Goal: Communication & Community: Connect with others

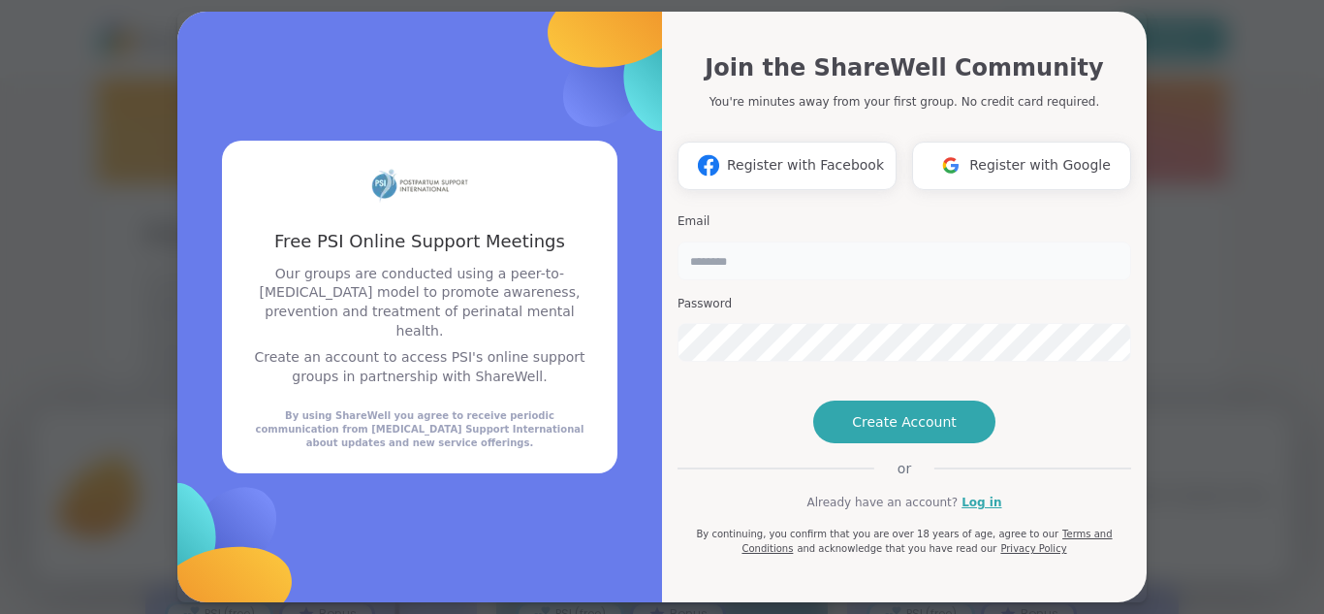
click at [831, 263] on input "email" at bounding box center [905, 260] width 454 height 39
type input "**********"
click at [907, 443] on button "Create Account" at bounding box center [904, 421] width 182 height 43
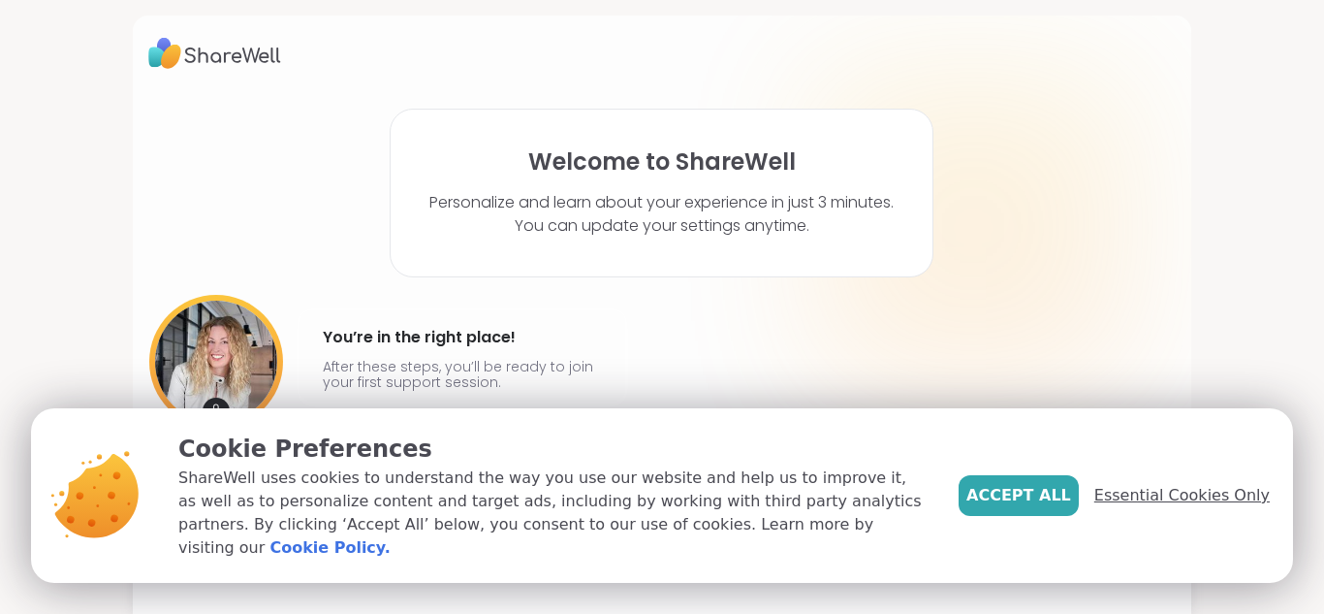
click at [1195, 507] on span "Essential Cookies Only" at bounding box center [1182, 495] width 175 height 23
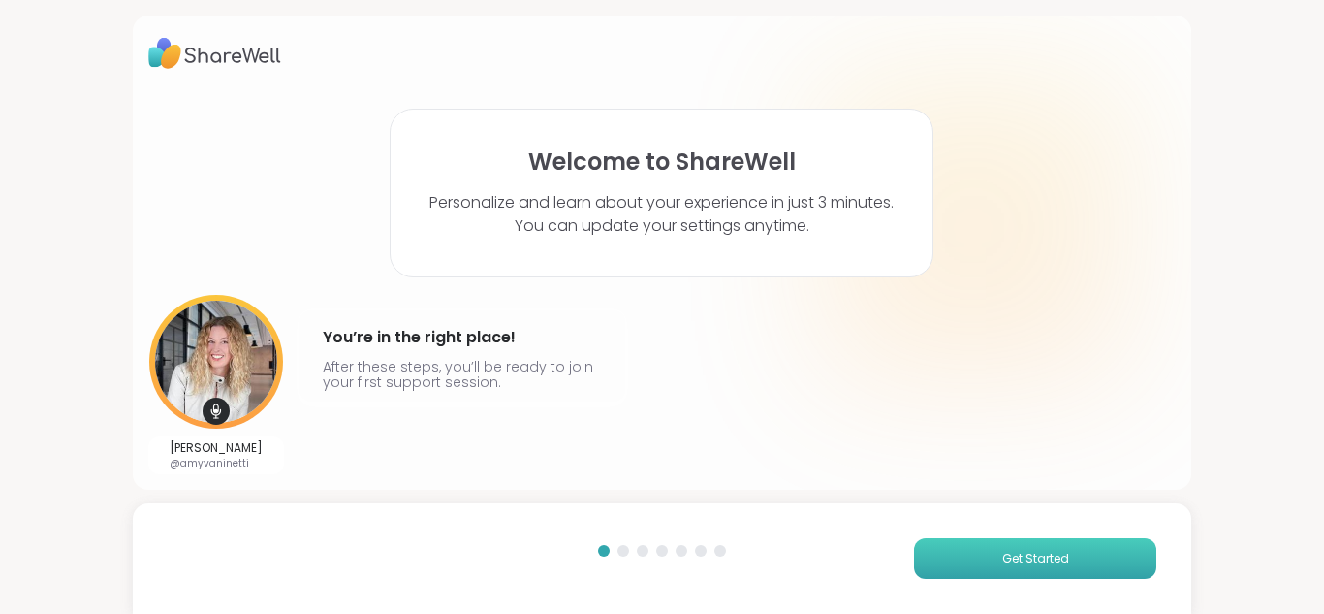
click at [1024, 544] on button "Get Started" at bounding box center [1035, 558] width 242 height 41
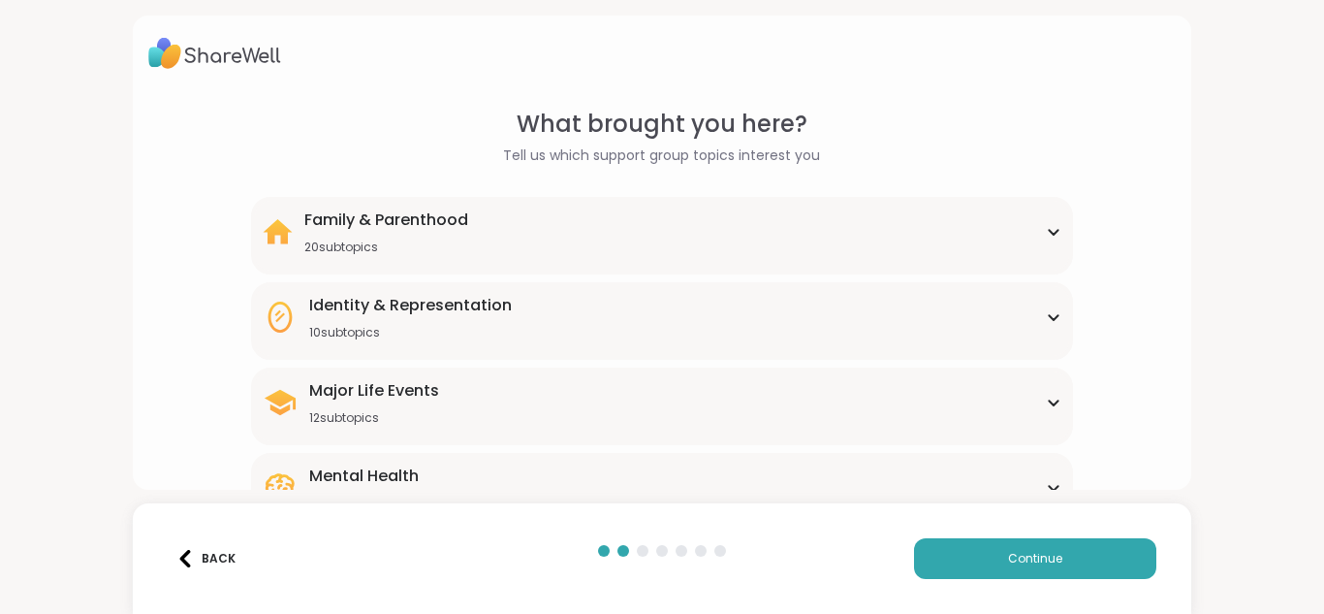
click at [1036, 239] on div "Family & Parenthood 20 subtopics" at bounding box center [663, 231] width 800 height 47
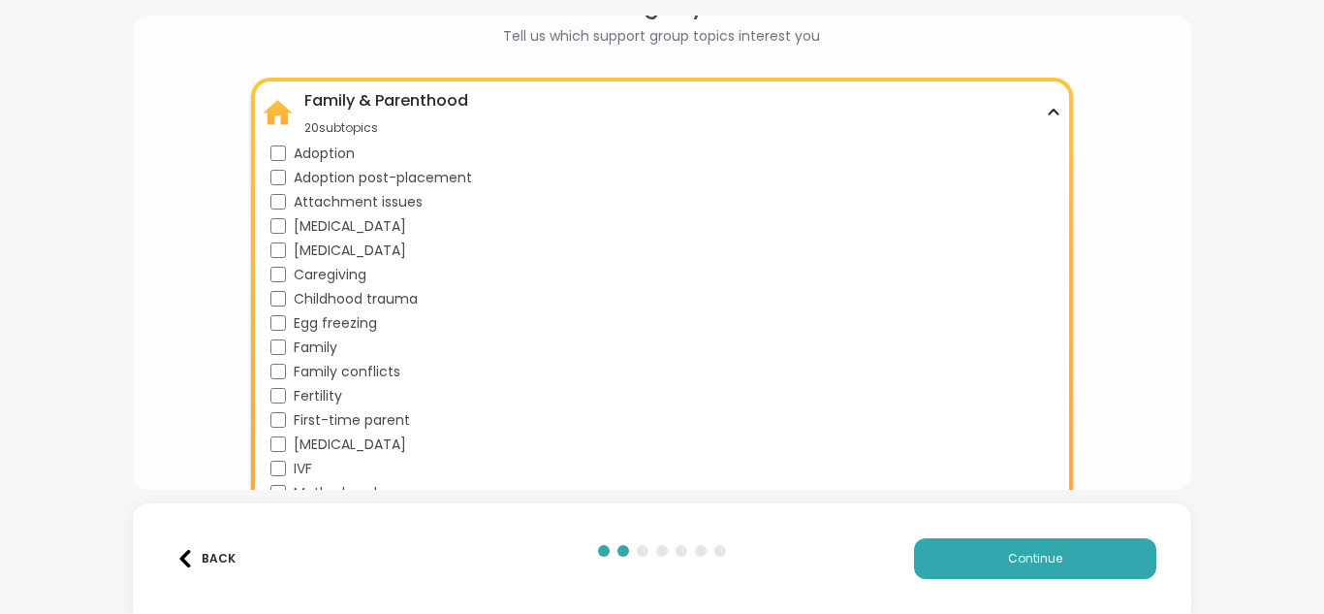
scroll to position [155, 0]
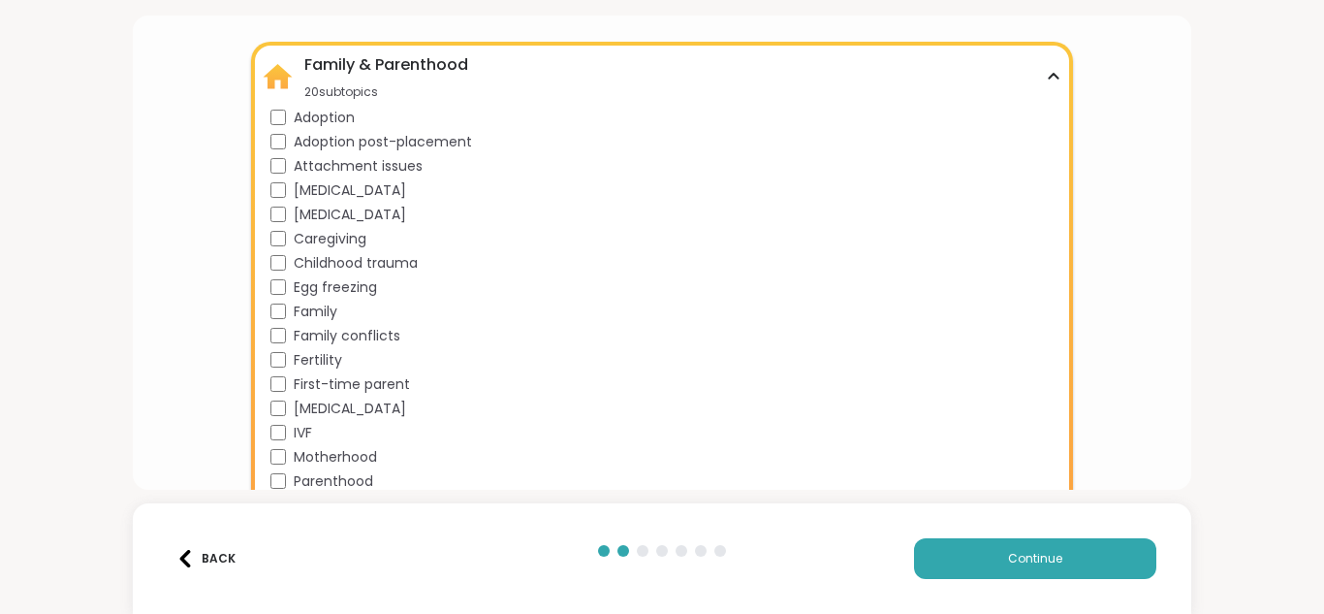
click at [1125, 394] on div "What brought you here? Tell us which support group topics interest you Family &…" at bounding box center [662, 532] width 1029 height 1161
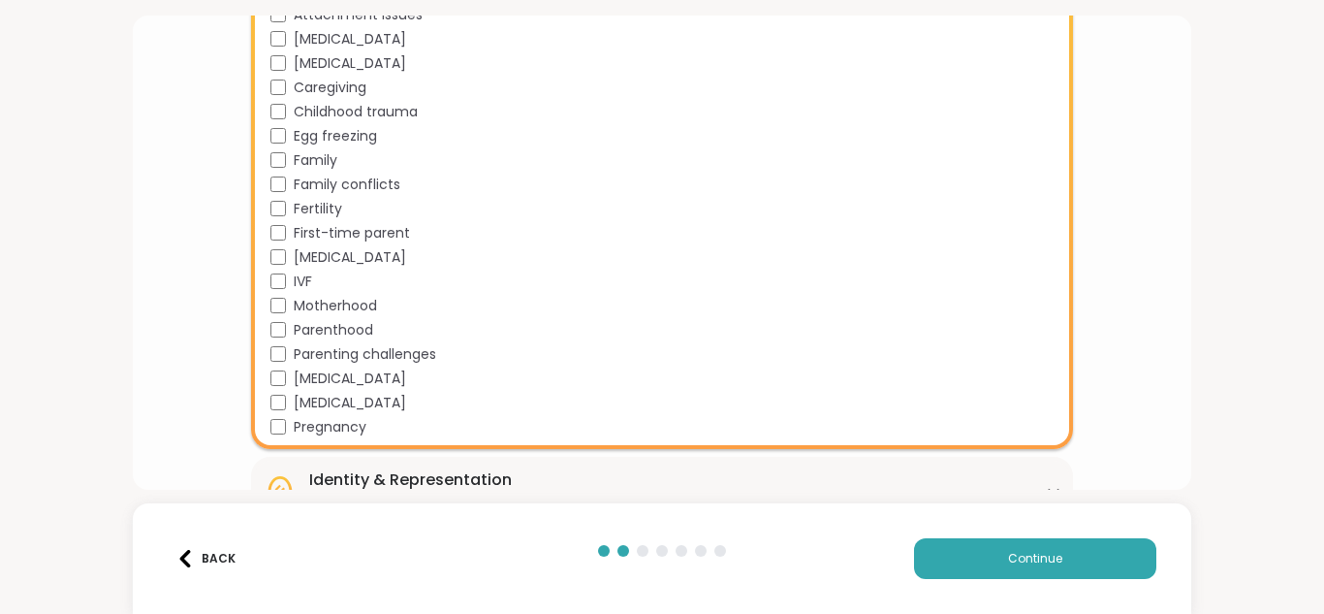
scroll to position [271, 0]
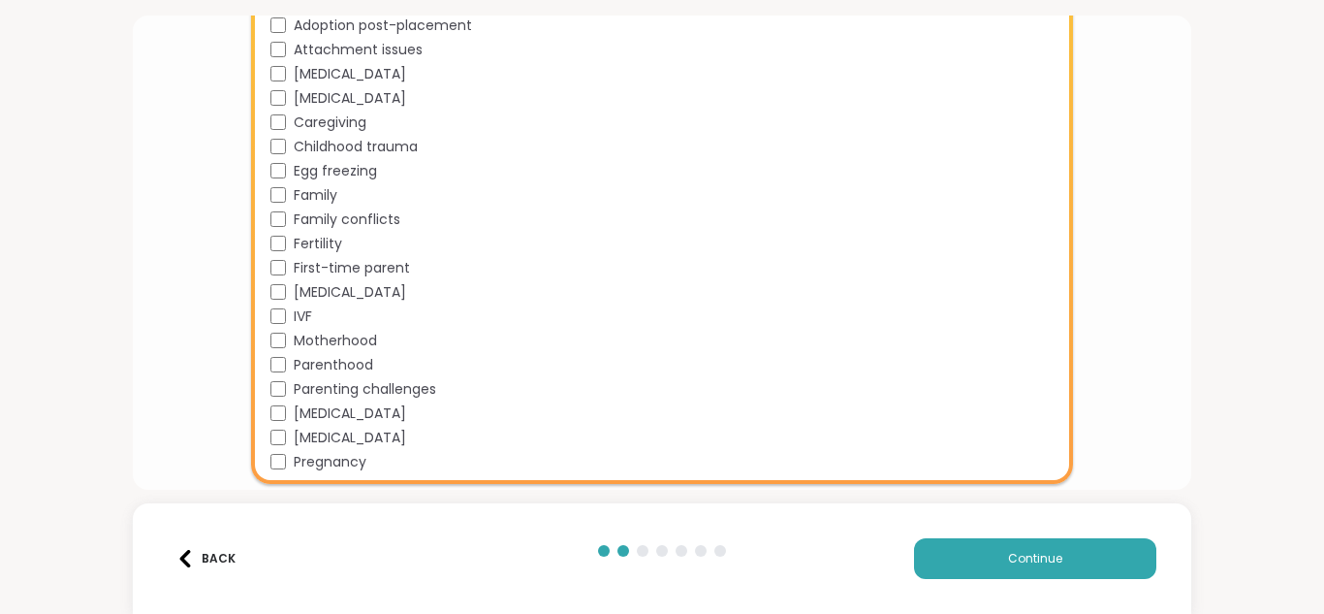
click at [1086, 272] on div "What brought you here? Tell us which support group topics interest you Family &…" at bounding box center [662, 415] width 1029 height 1161
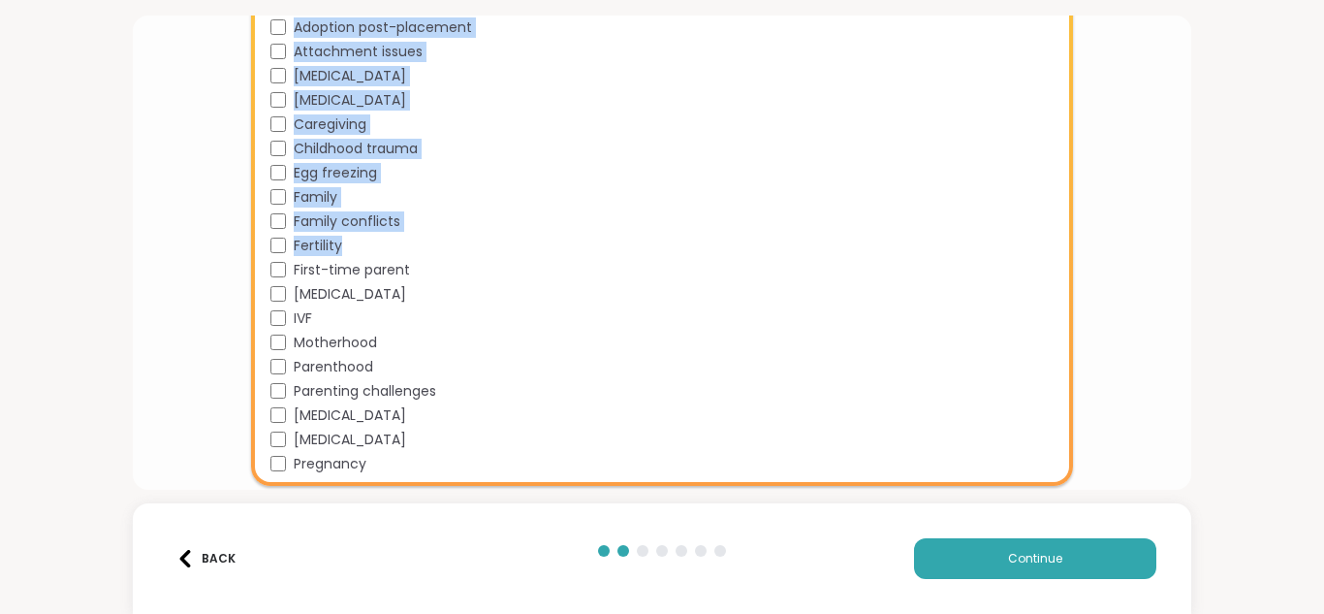
scroll to position [0, 0]
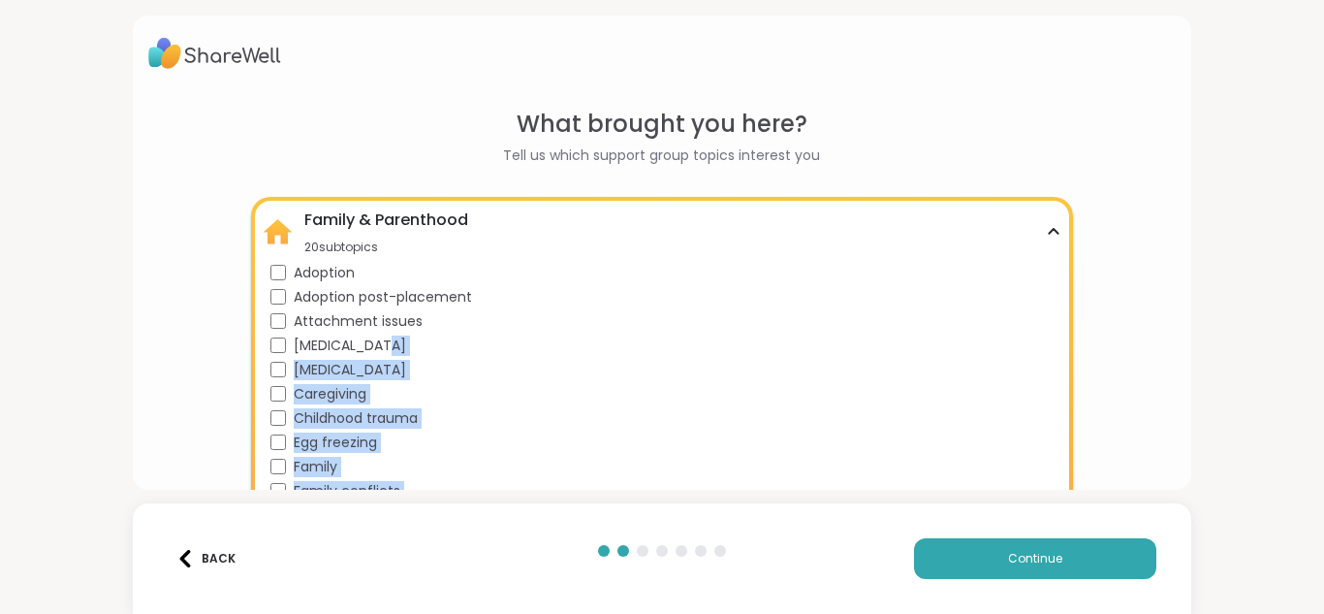
drag, startPoint x: 1052, startPoint y: 241, endPoint x: 1061, endPoint y: 347, distance: 106.0
click at [1061, 347] on div "Family & Parenthood 20 subtopics Adoption Adoption post-placement Attachment is…" at bounding box center [662, 476] width 823 height 558
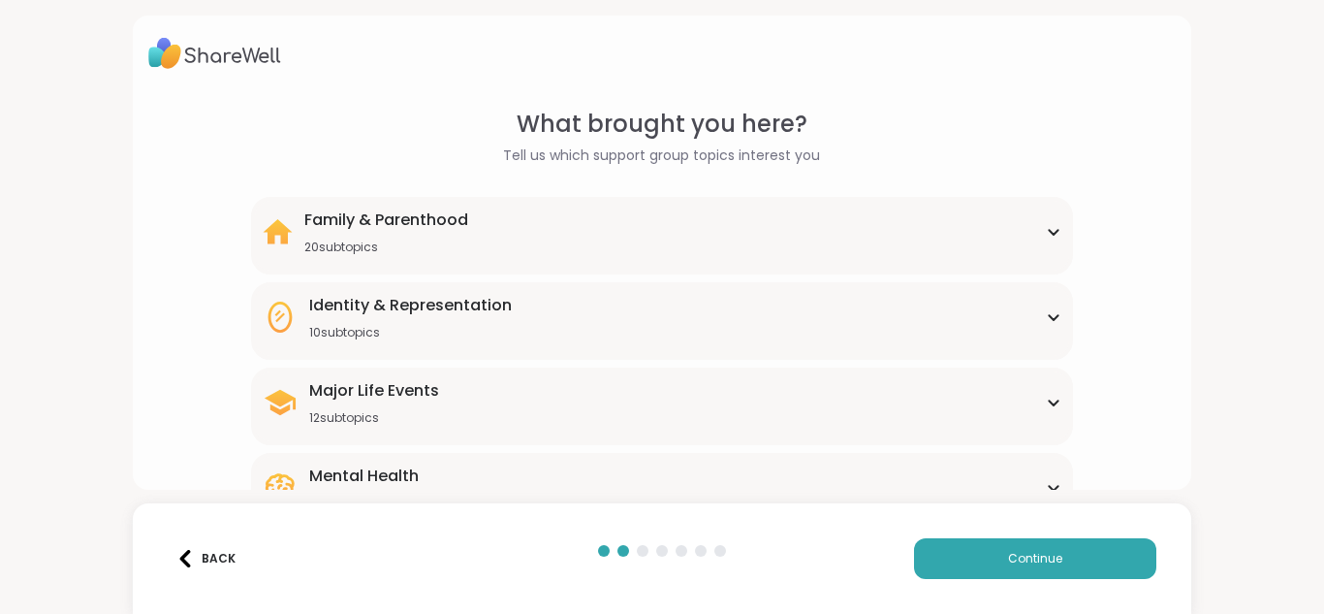
click at [1135, 336] on div "What brought you here? Tell us which support group topics interest you Family &…" at bounding box center [662, 447] width 1029 height 680
click at [1037, 237] on div "Family & Parenthood 20 subtopics" at bounding box center [663, 231] width 800 height 47
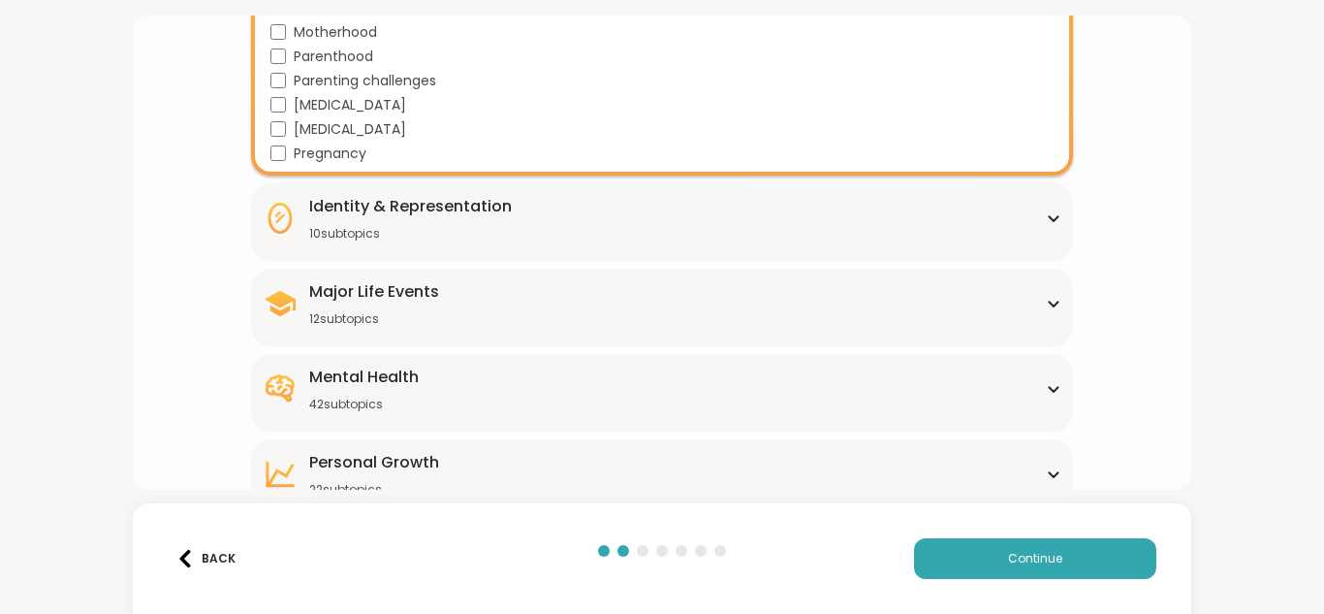
scroll to position [582, 0]
click at [1046, 211] on icon at bounding box center [1054, 216] width 16 height 10
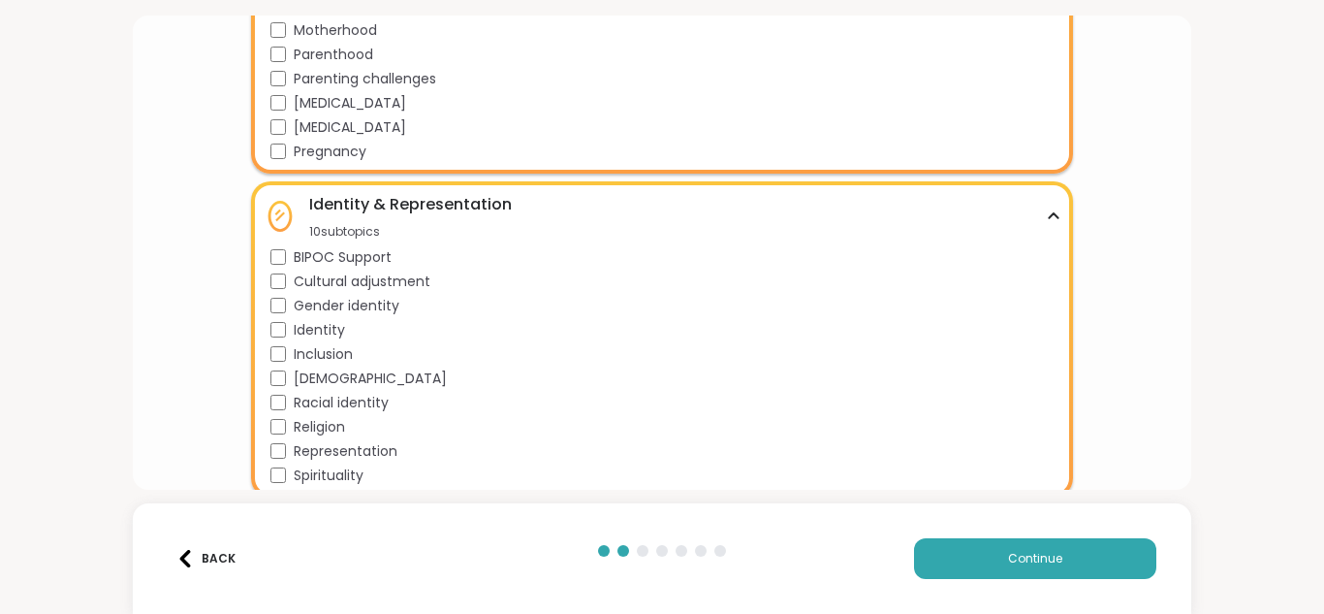
click at [1046, 211] on icon at bounding box center [1054, 216] width 16 height 10
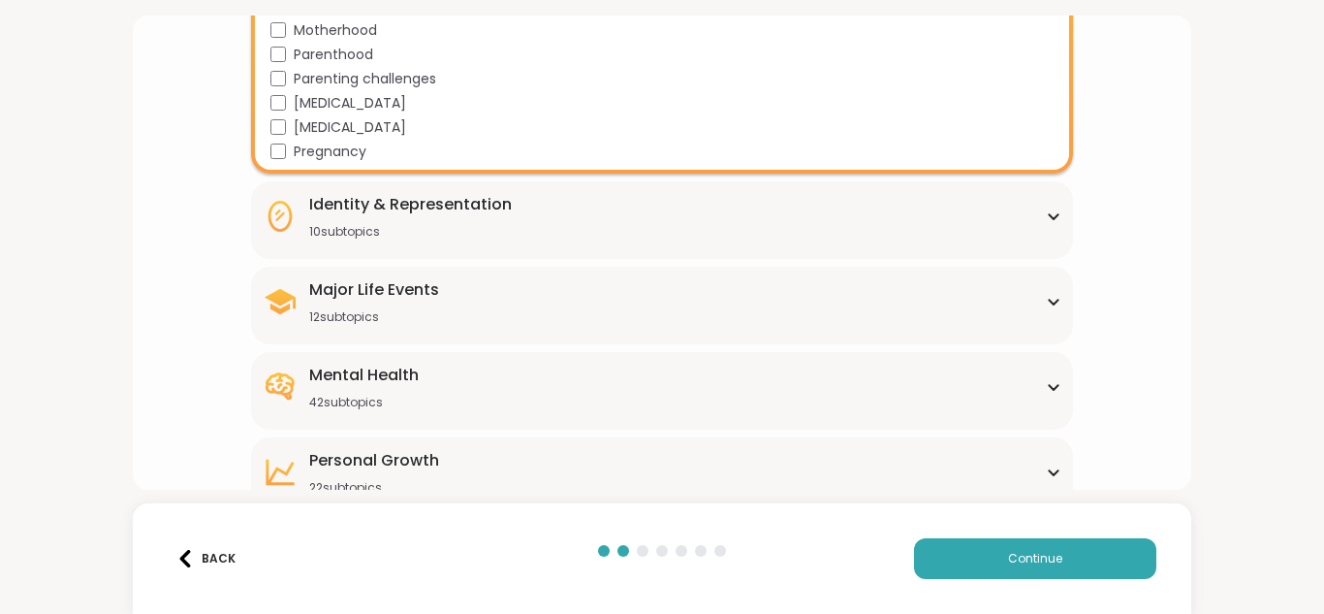
click at [1046, 301] on icon at bounding box center [1054, 302] width 16 height 10
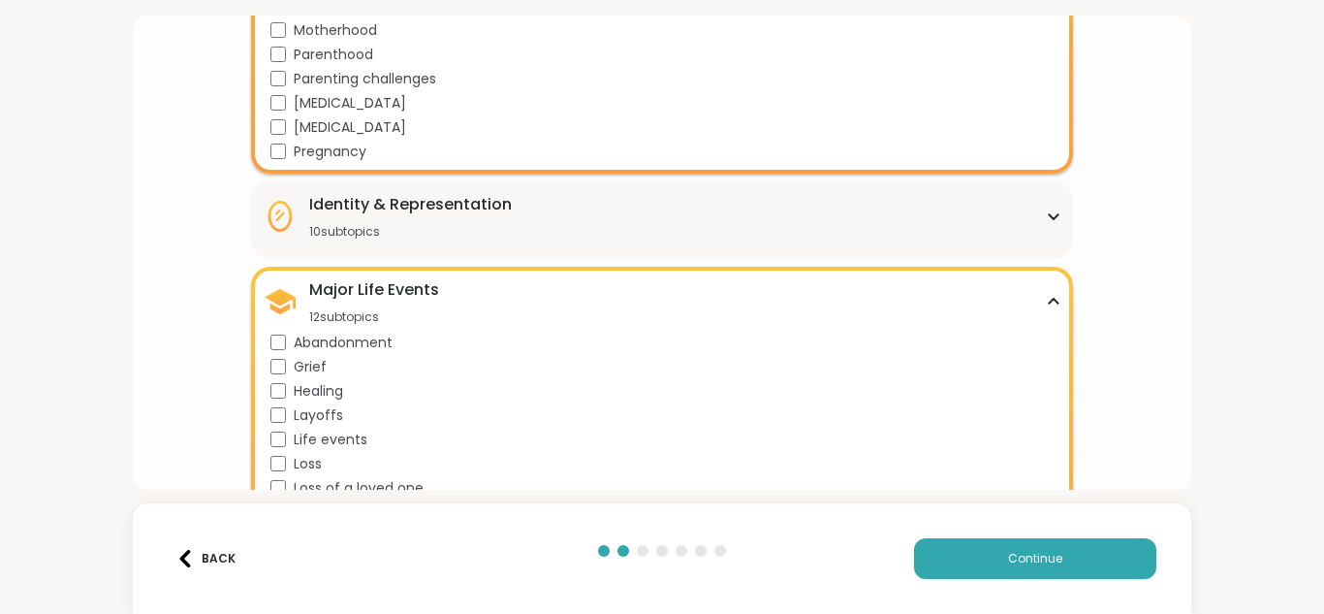
click at [1142, 288] on div "What brought you here? Tell us which support group topics interest you Family &…" at bounding box center [662, 249] width 1029 height 1448
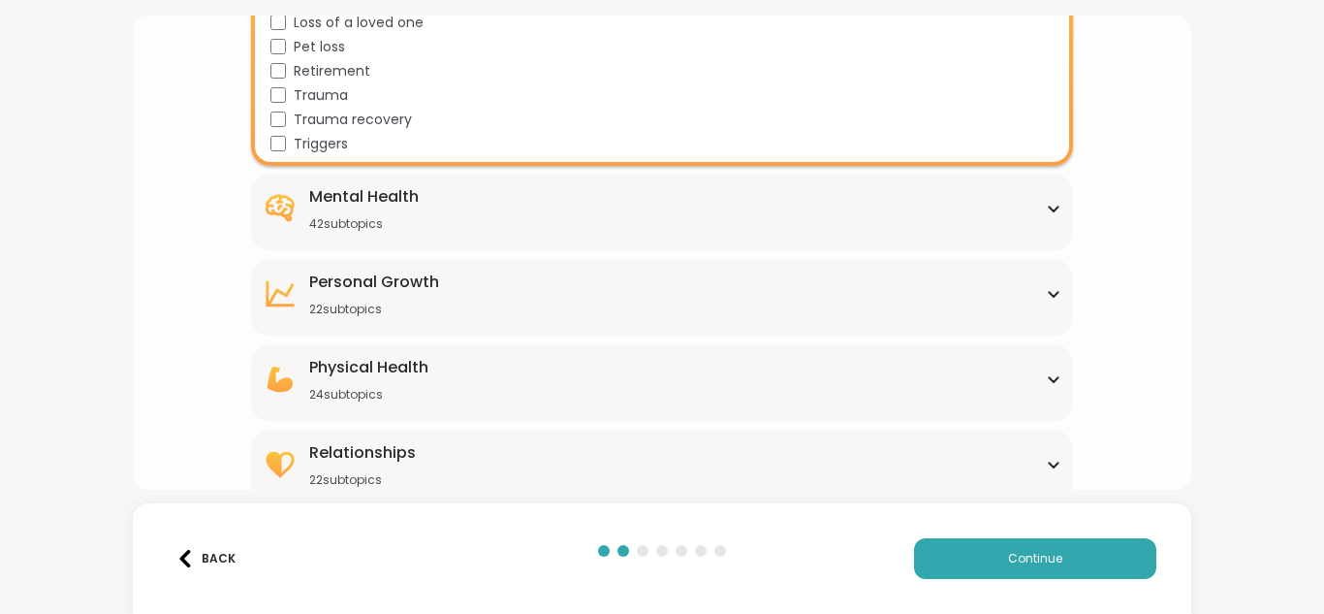
scroll to position [1065, 0]
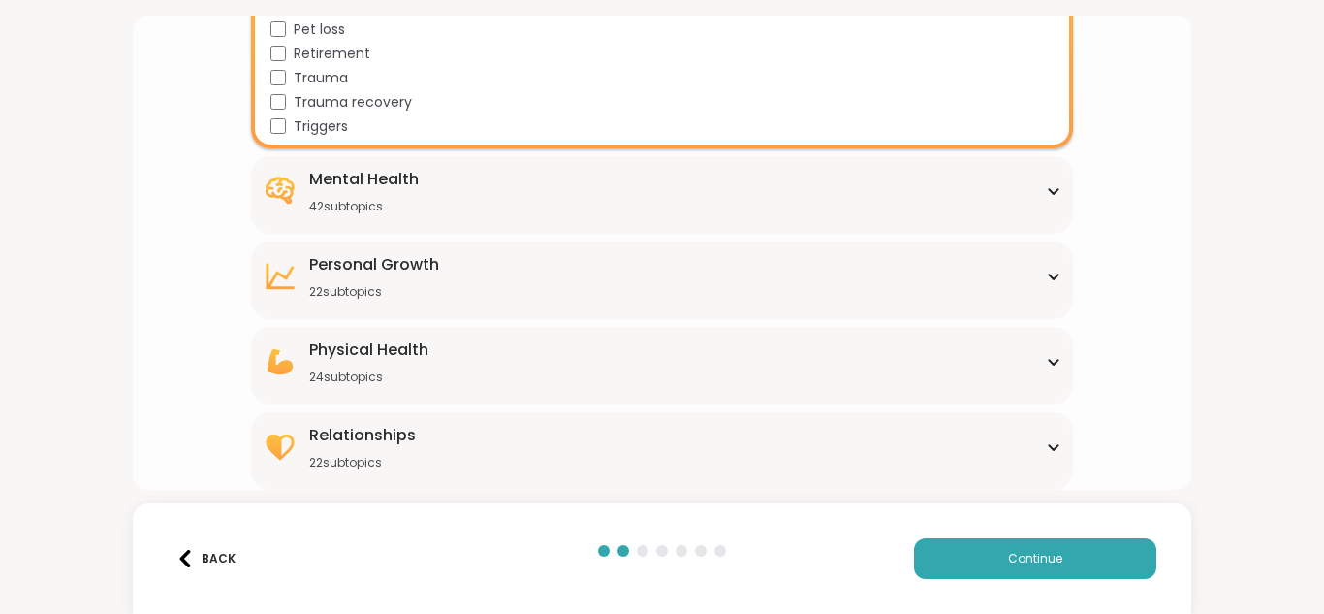
click at [1037, 197] on div "Mental Health 42 subtopics" at bounding box center [663, 191] width 800 height 47
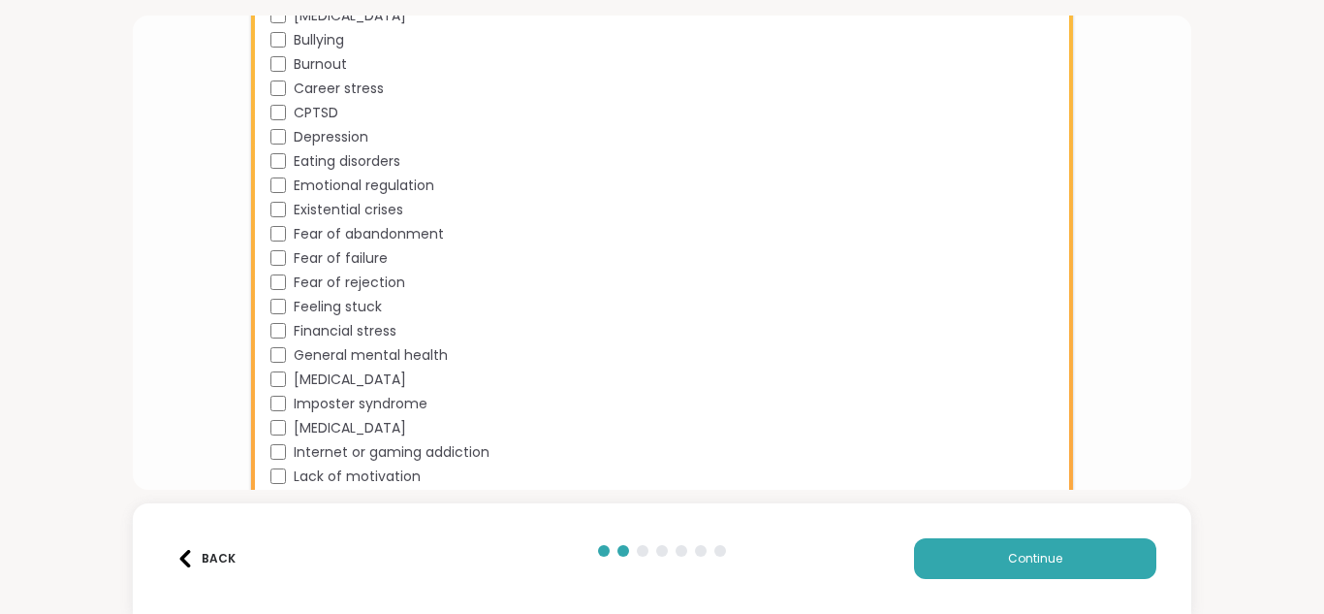
scroll to position [1452, 0]
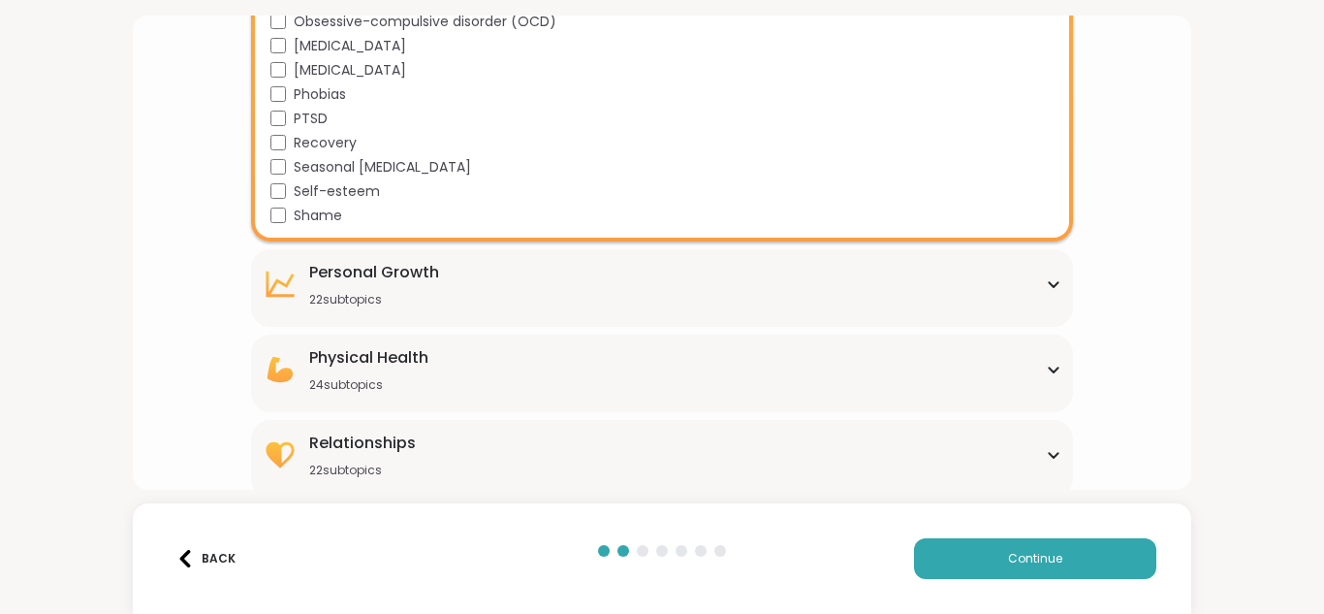
scroll to position [2034, 0]
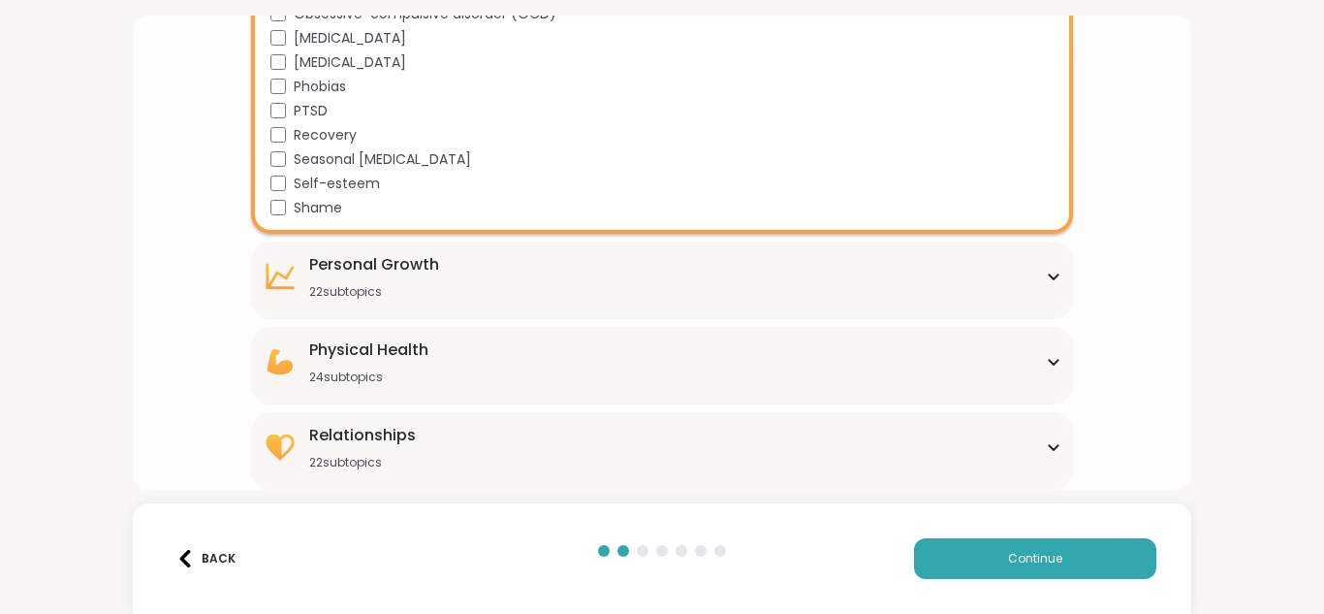
click at [1027, 295] on div "[MEDICAL_DATA] 22 subtopics" at bounding box center [663, 276] width 800 height 47
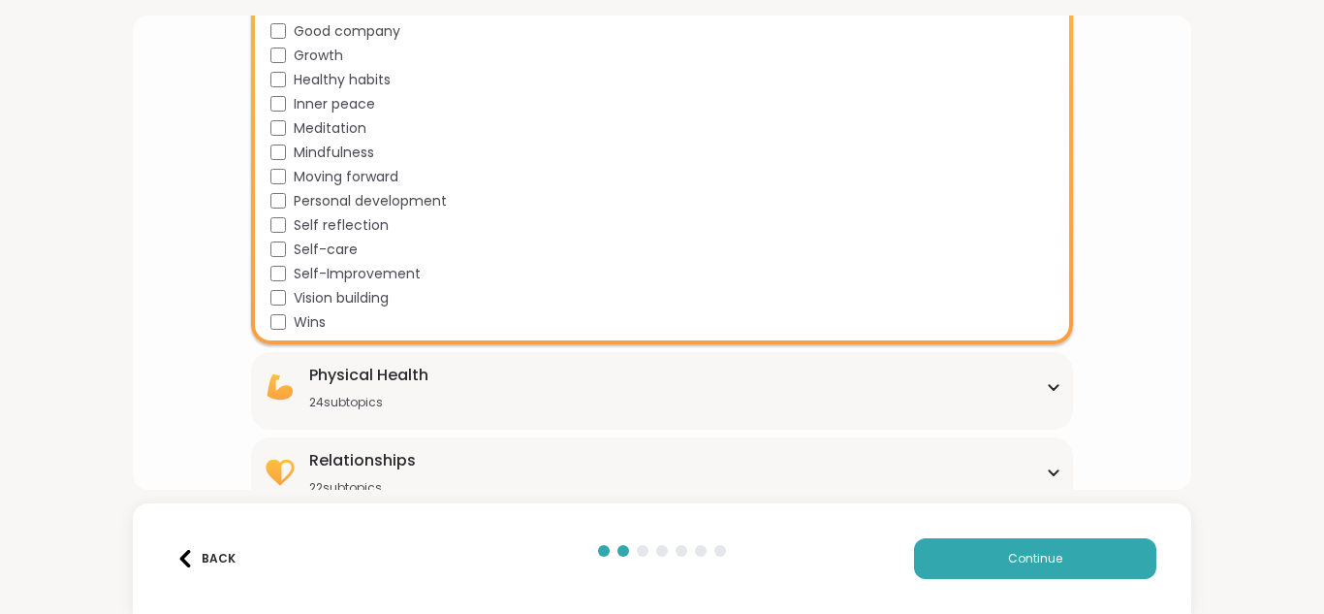
scroll to position [2564, 0]
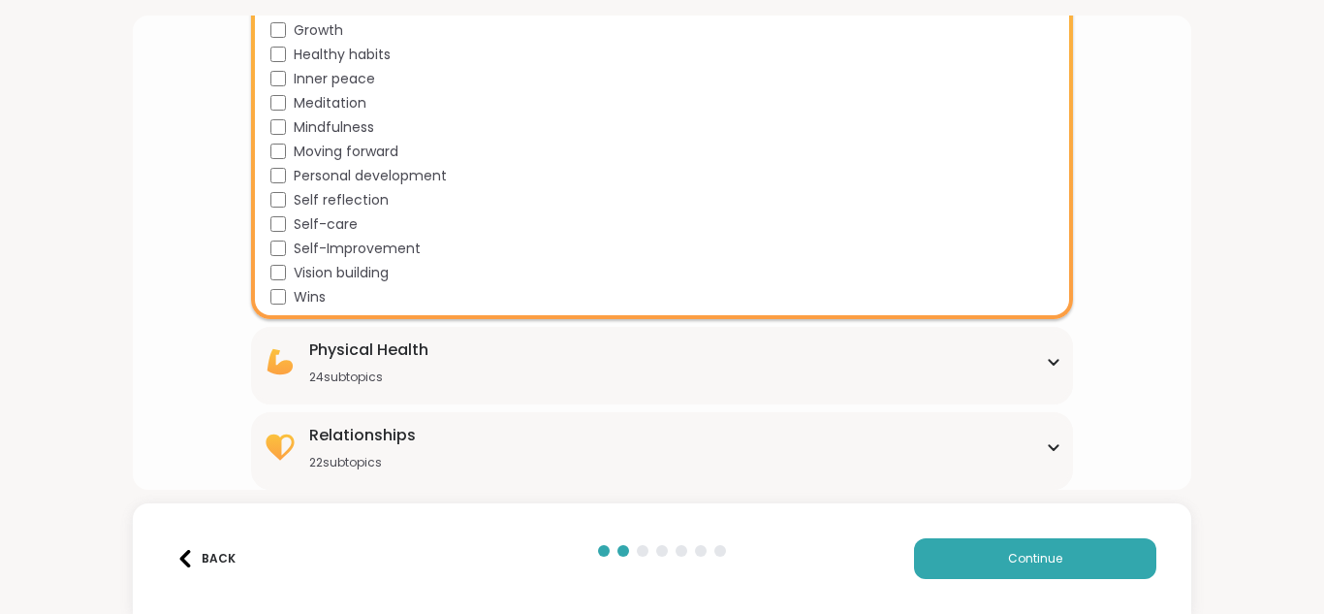
click at [1054, 450] on div "Relationships 22 subtopics Being single Cheating Closure Codependency Dating Di…" at bounding box center [662, 451] width 823 height 78
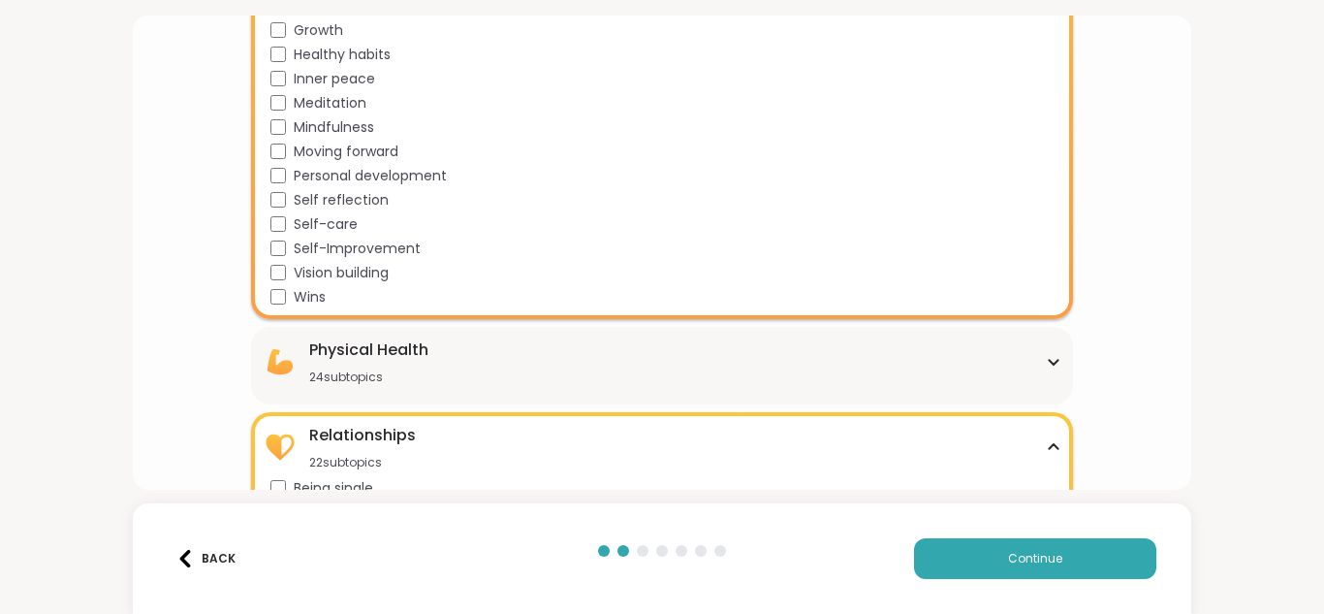
scroll to position [2602, 0]
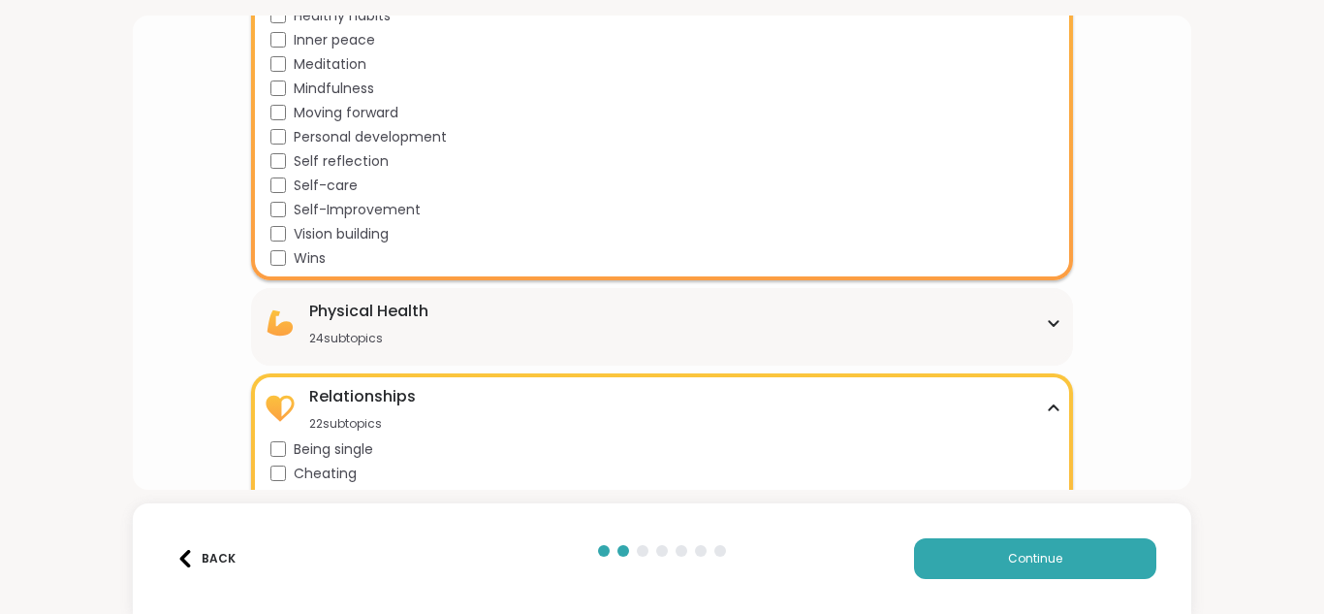
click at [1046, 338] on div "Physical Health 24 subtopics" at bounding box center [663, 323] width 800 height 47
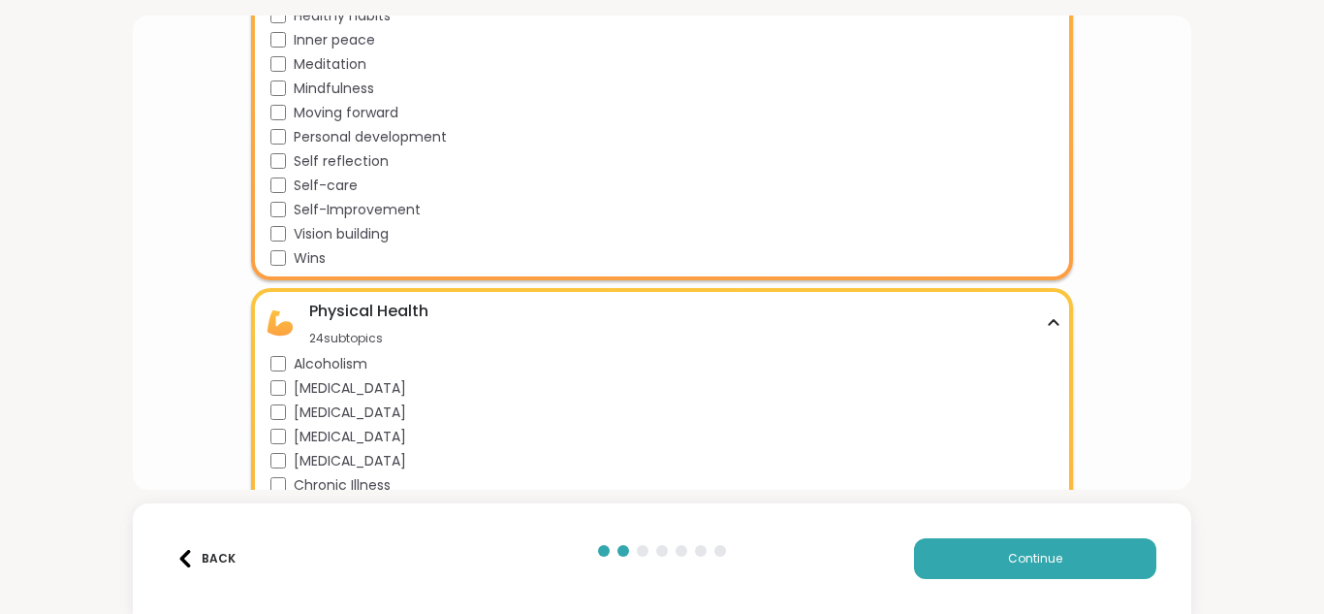
click at [1176, 319] on div "What brought you here? Tell us which support group topics interest you Family &…" at bounding box center [663, 253] width 1060 height 474
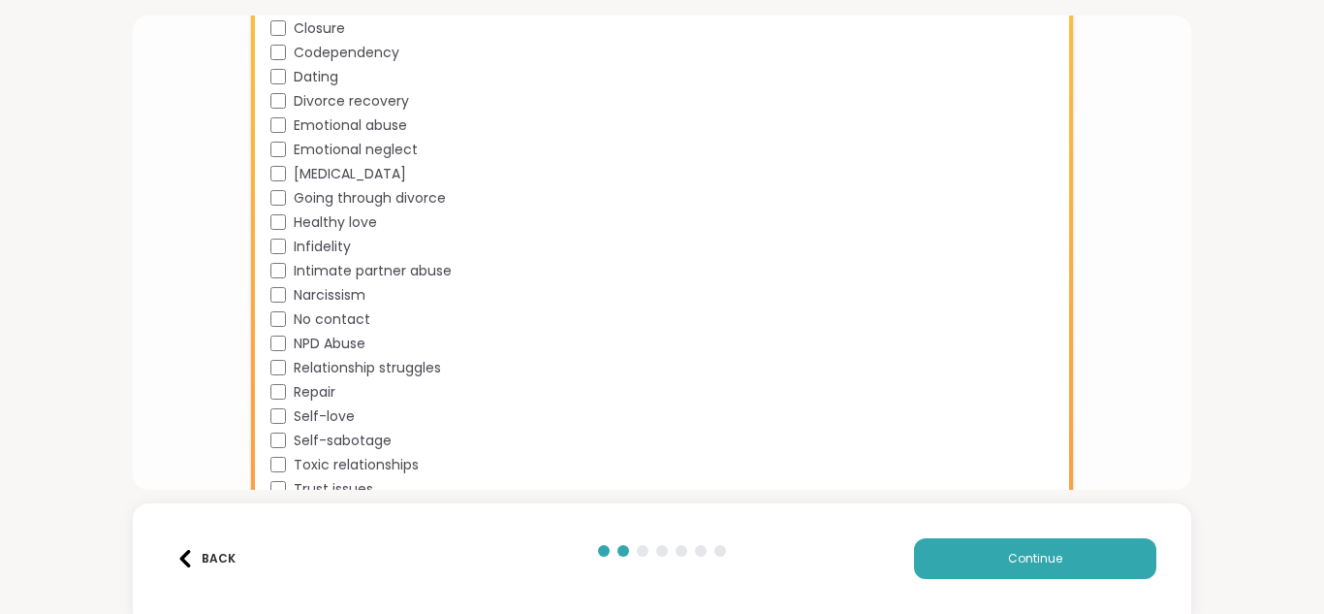
scroll to position [3671, 0]
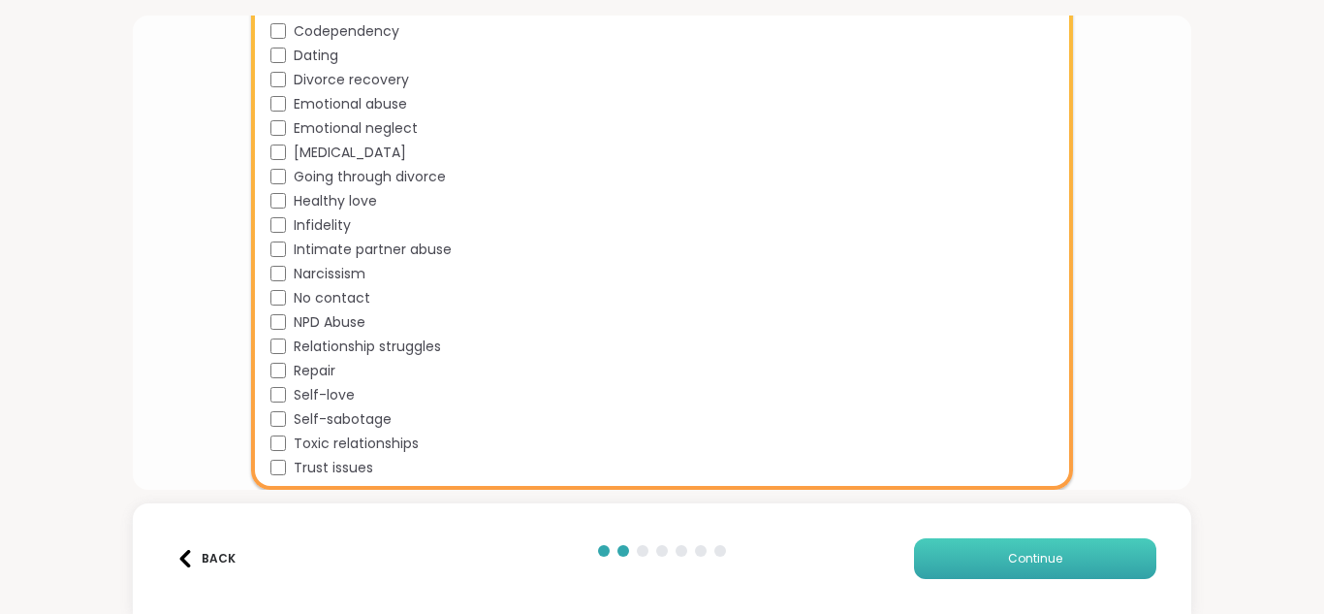
click at [1039, 547] on button "Continue" at bounding box center [1035, 558] width 242 height 41
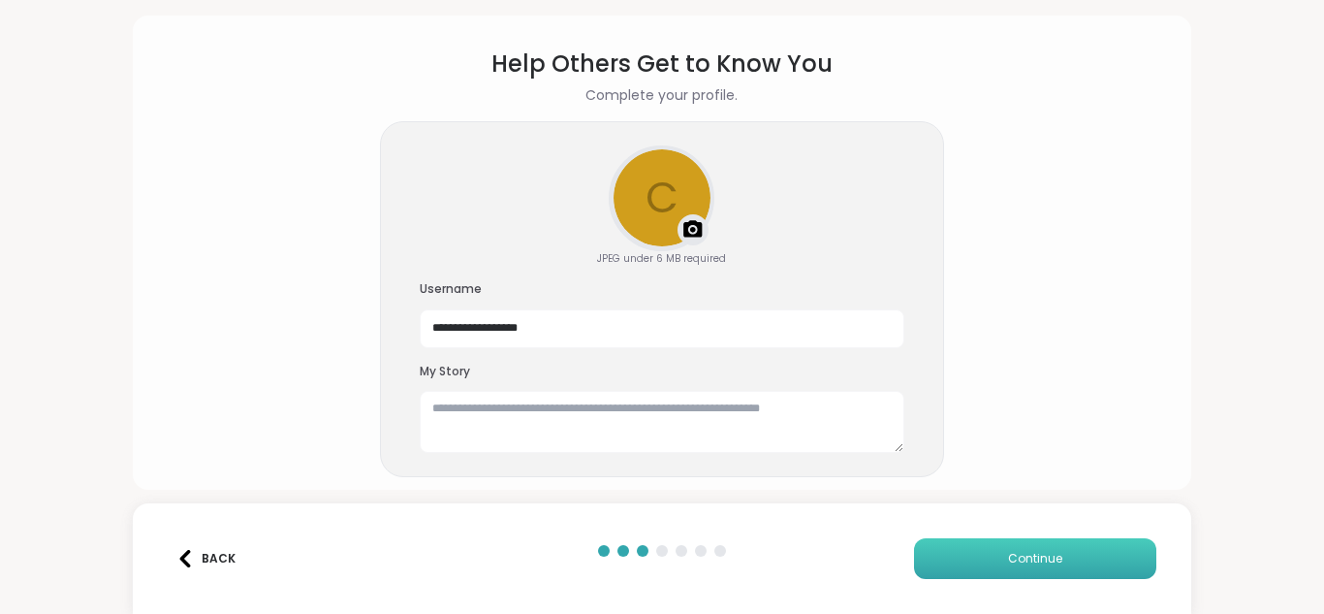
scroll to position [60, 0]
click at [686, 333] on input "**********" at bounding box center [662, 328] width 485 height 39
type input "*"
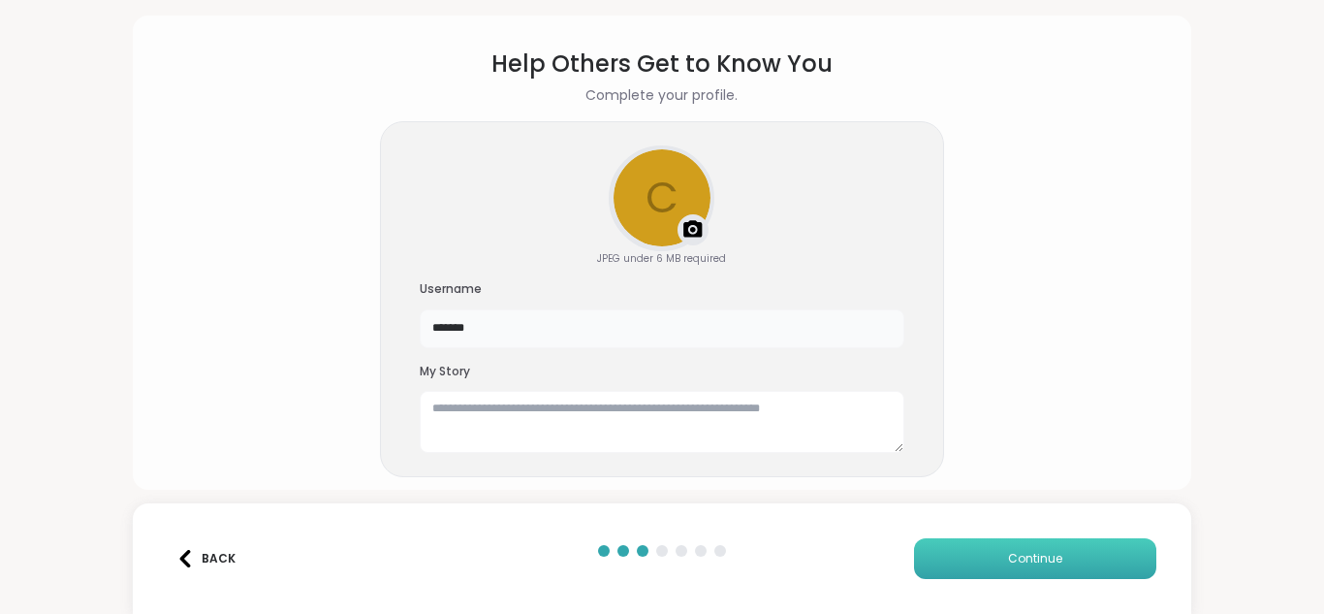
type input "*******"
click at [986, 546] on button "Continue" at bounding box center [1035, 558] width 242 height 41
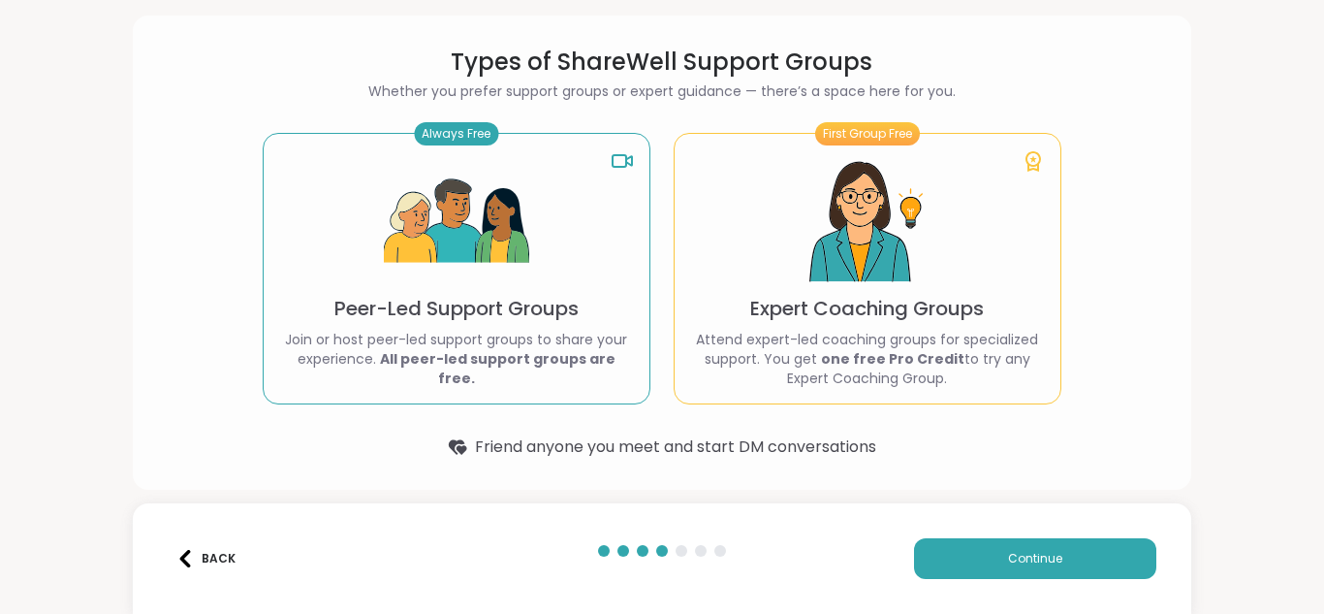
click at [554, 251] on div "Always Free Peer-Led Support Groups Join or host peer-led support groups to sha…" at bounding box center [457, 268] width 388 height 271
click at [524, 335] on div "Always Free Peer-Led Support Groups Join or host peer-led support groups to sha…" at bounding box center [457, 268] width 388 height 271
click at [946, 563] on button "Continue" at bounding box center [1035, 558] width 242 height 41
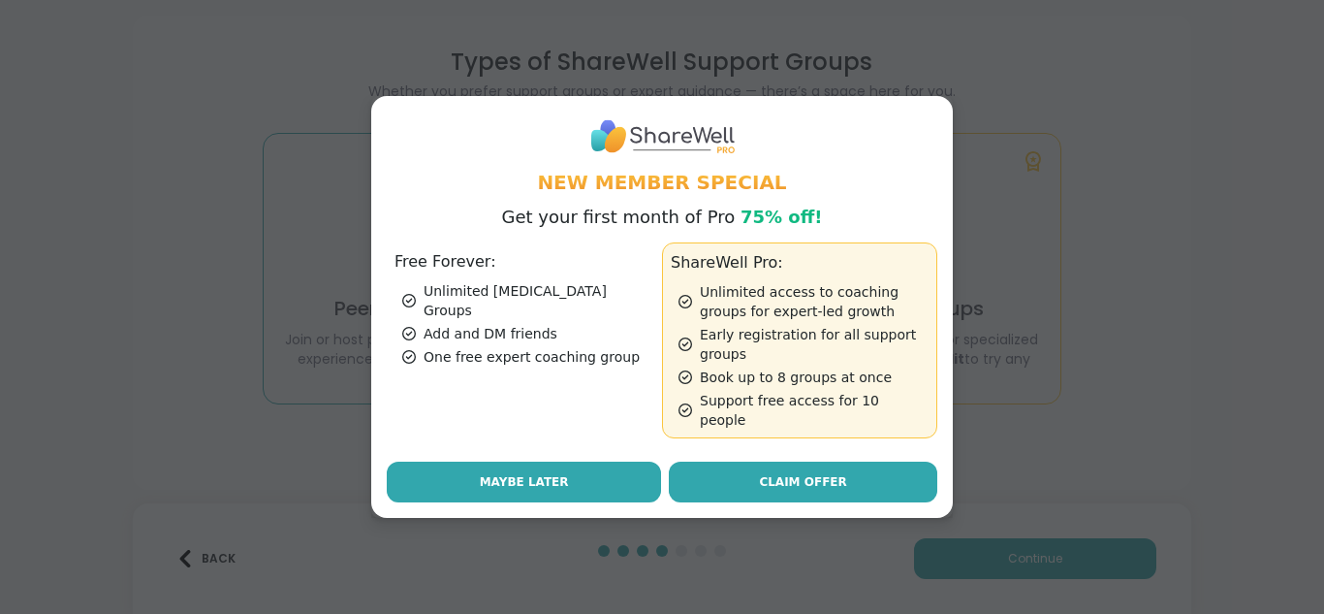
click at [496, 462] on button "Maybe Later" at bounding box center [524, 482] width 274 height 41
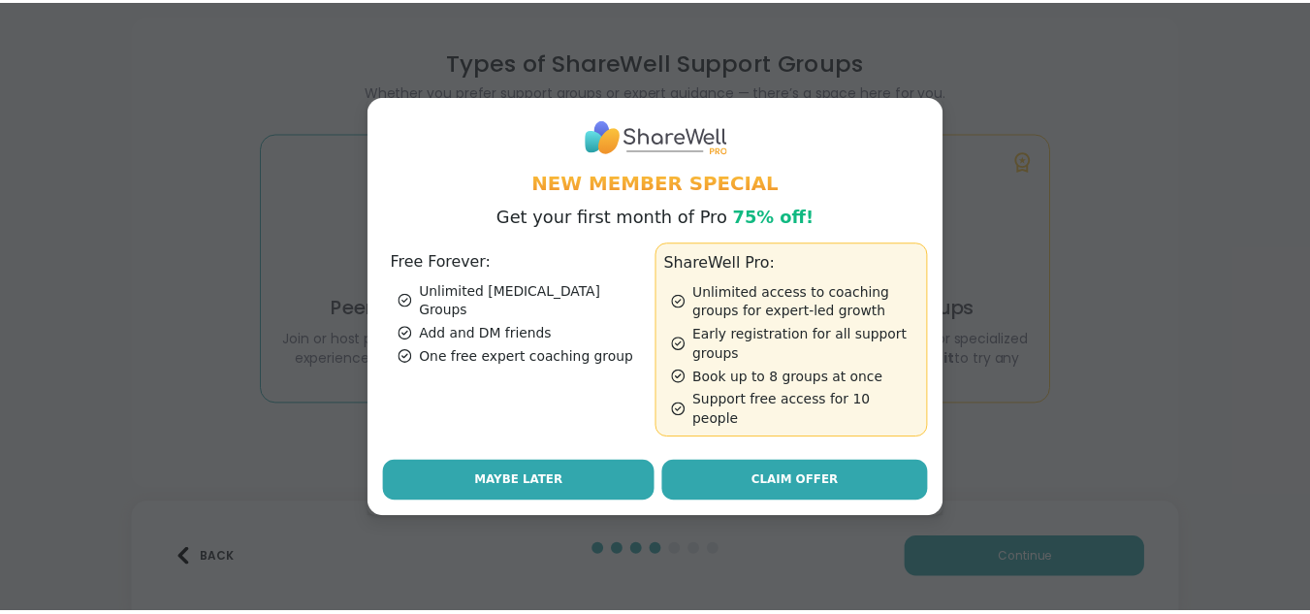
scroll to position [0, 0]
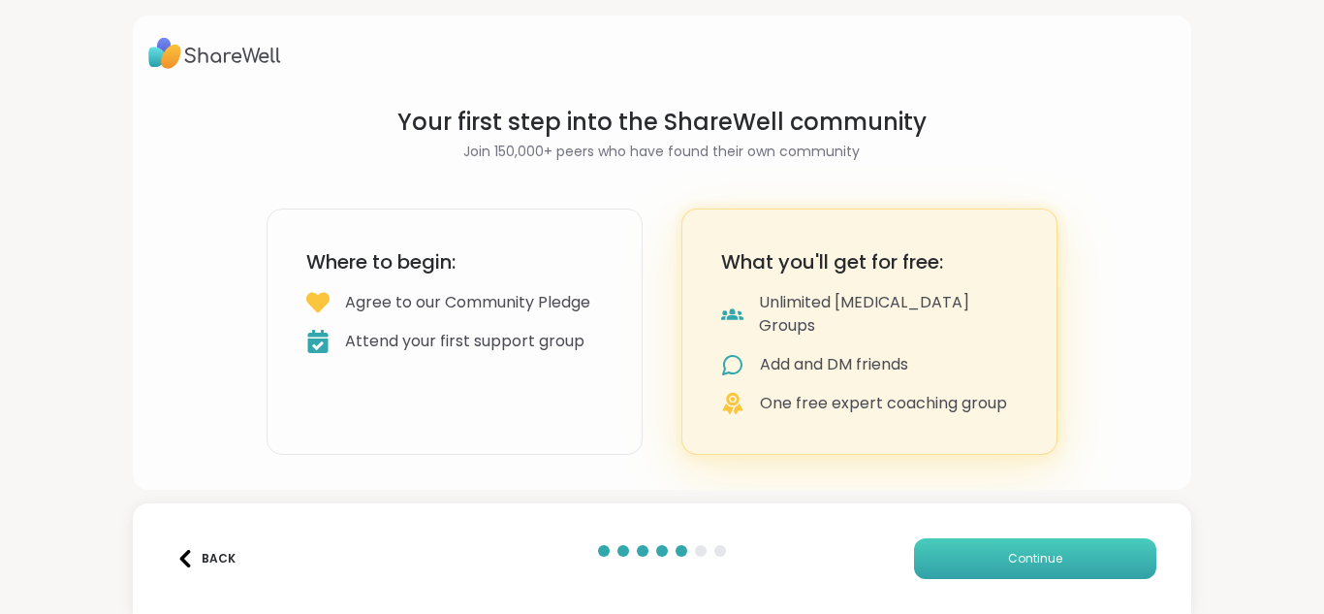
click at [967, 566] on button "Continue" at bounding box center [1035, 558] width 242 height 41
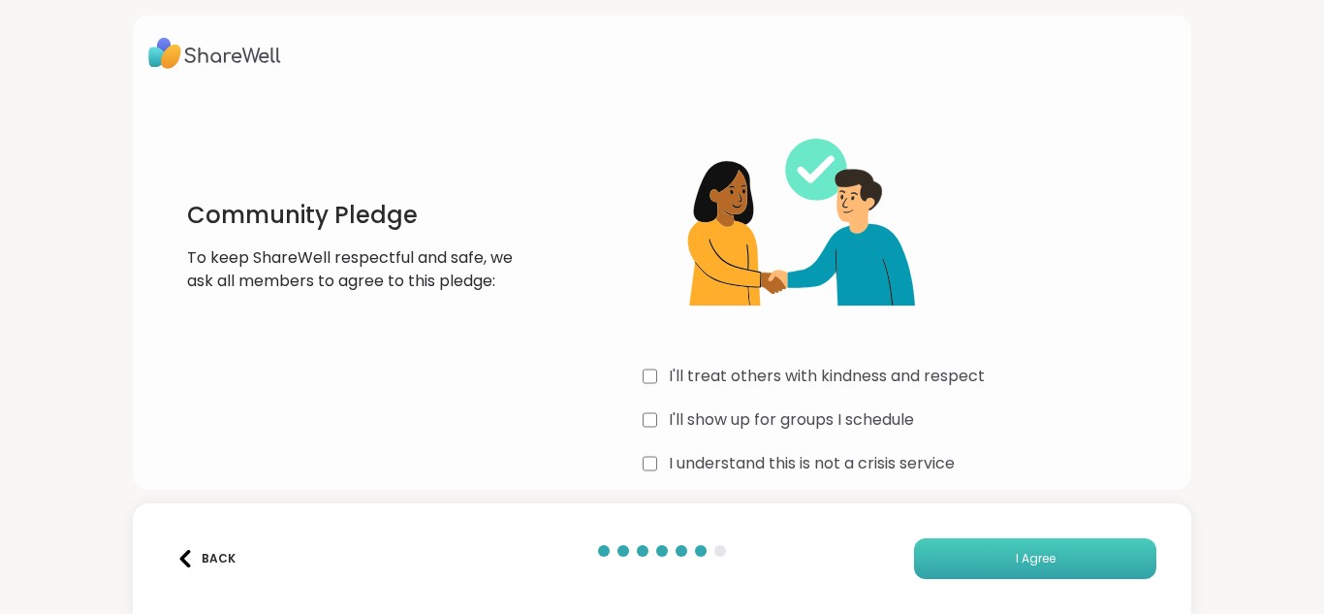
click at [948, 549] on button "I Agree" at bounding box center [1035, 558] width 242 height 41
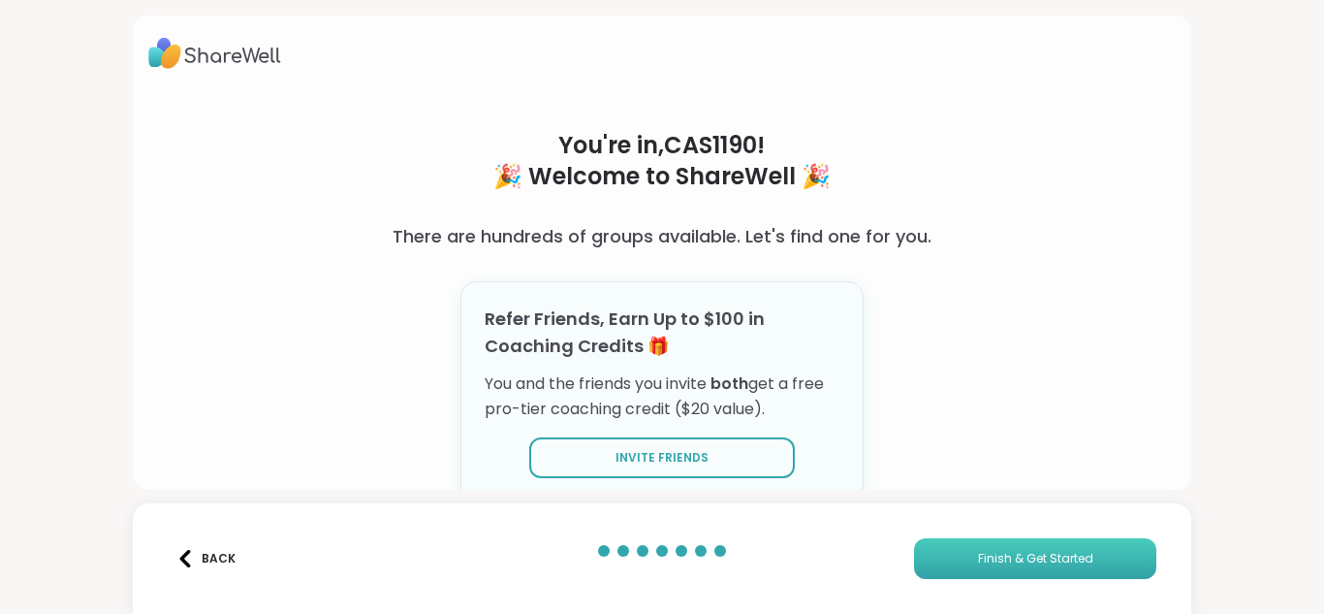
click at [969, 541] on button "Finish & Get Started" at bounding box center [1035, 558] width 242 height 41
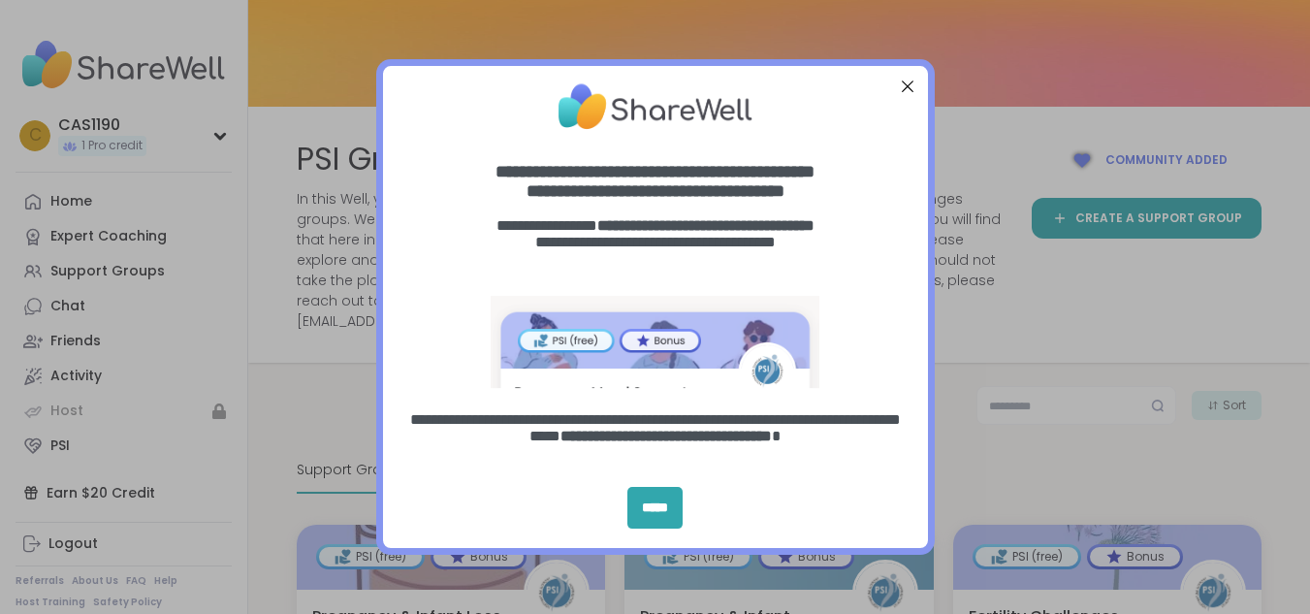
click at [902, 81] on div "Close Step" at bounding box center [906, 85] width 25 height 25
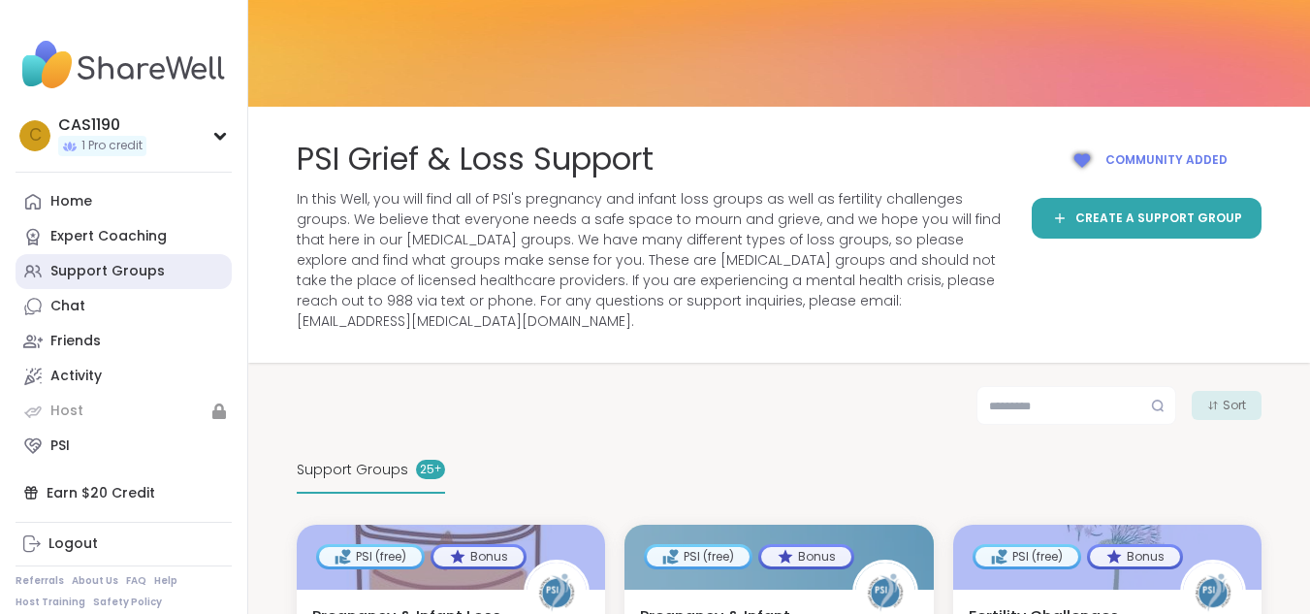
click at [149, 271] on div "Support Groups" at bounding box center [107, 271] width 114 height 19
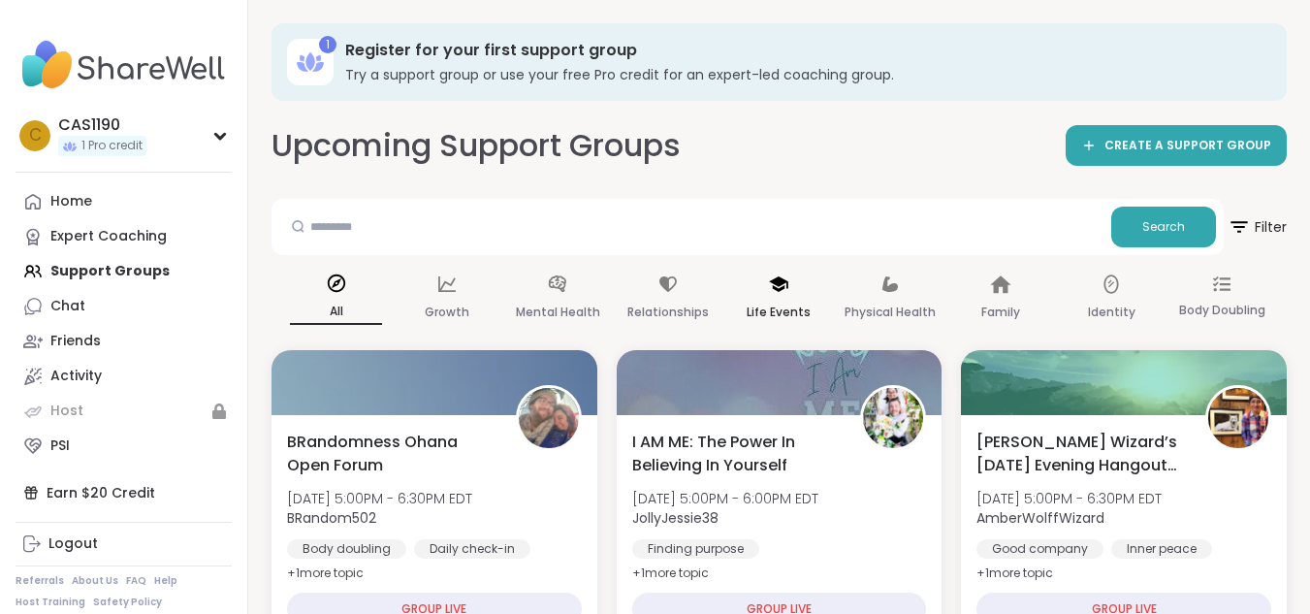
click at [768, 312] on p "Life Events" at bounding box center [779, 312] width 64 height 23
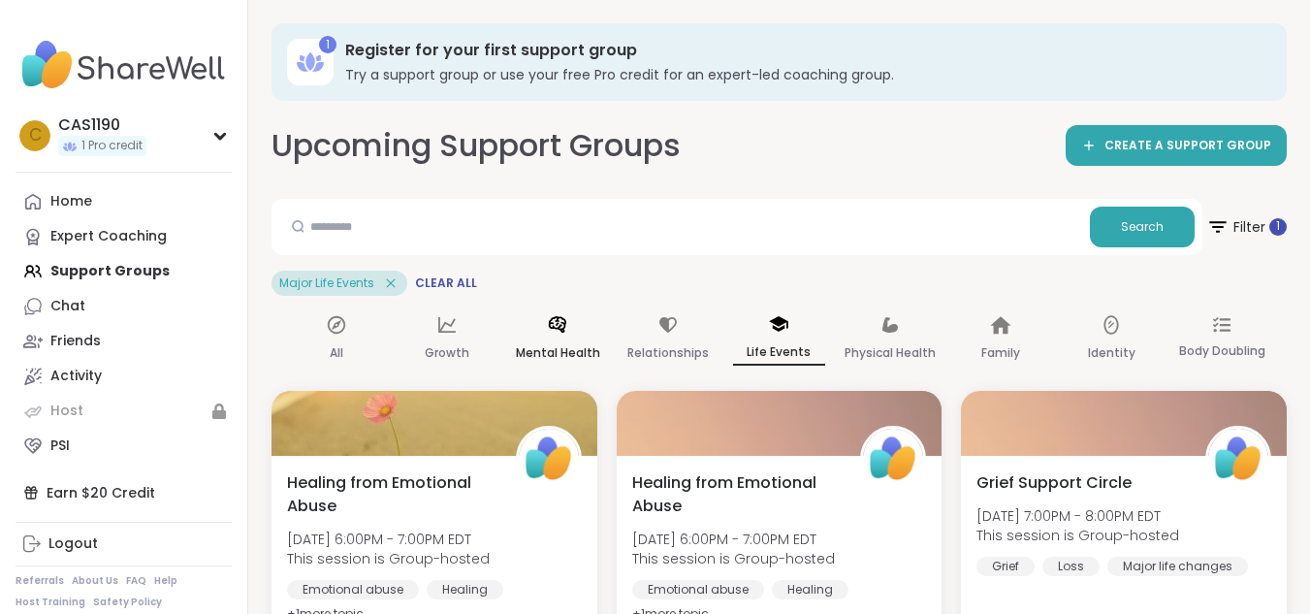
click at [603, 337] on div "Mental Health" at bounding box center [558, 339] width 92 height 72
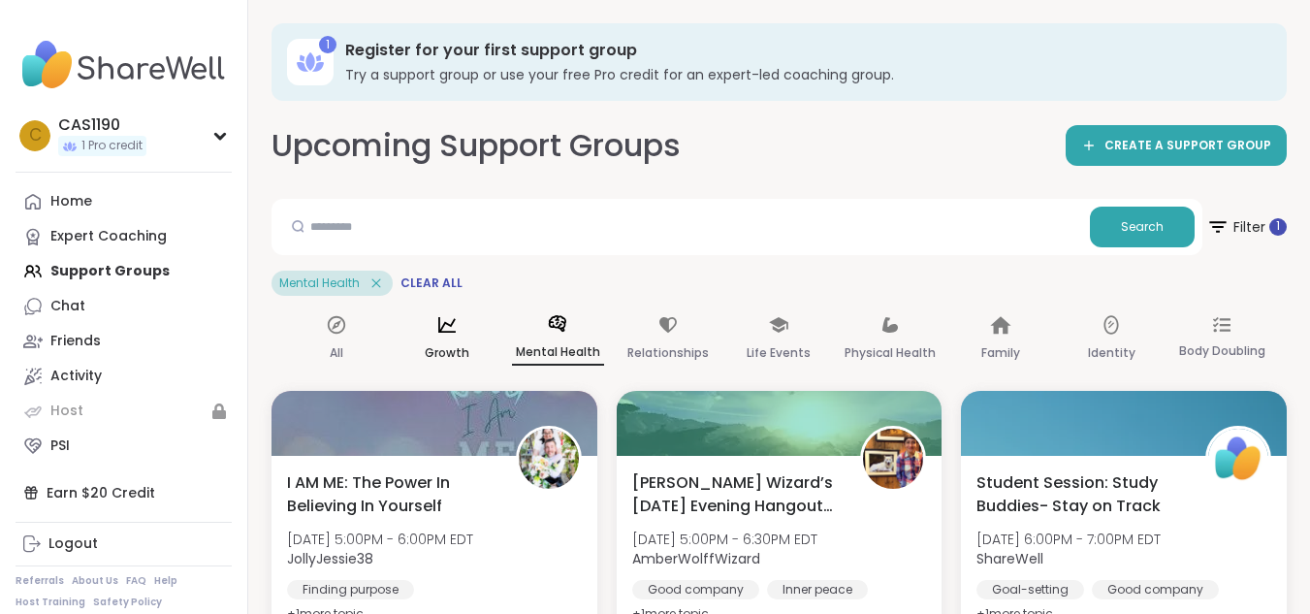
click at [451, 335] on icon at bounding box center [446, 324] width 21 height 21
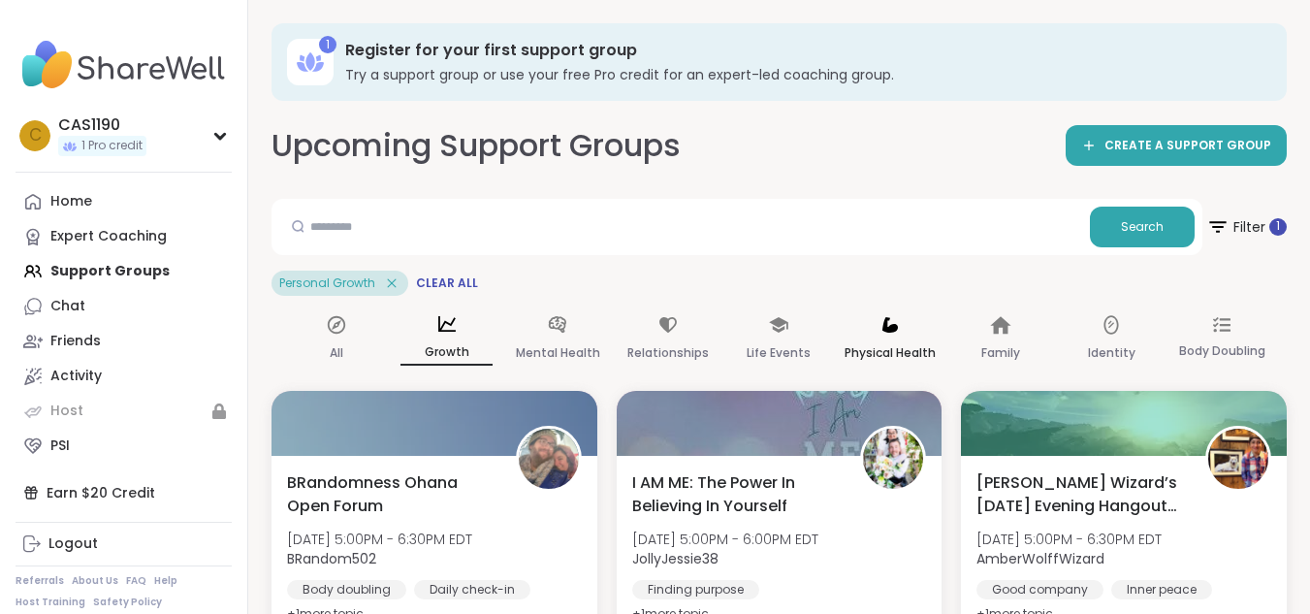
click at [892, 335] on icon at bounding box center [889, 324] width 21 height 21
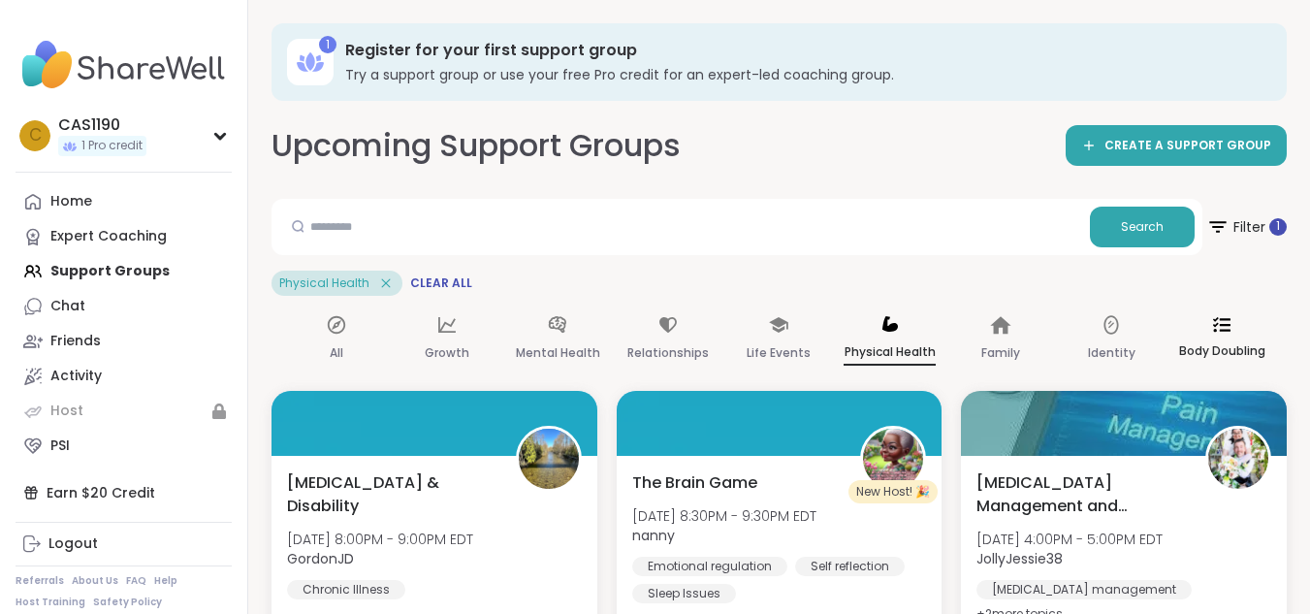
click at [1221, 326] on icon at bounding box center [1221, 324] width 17 height 17
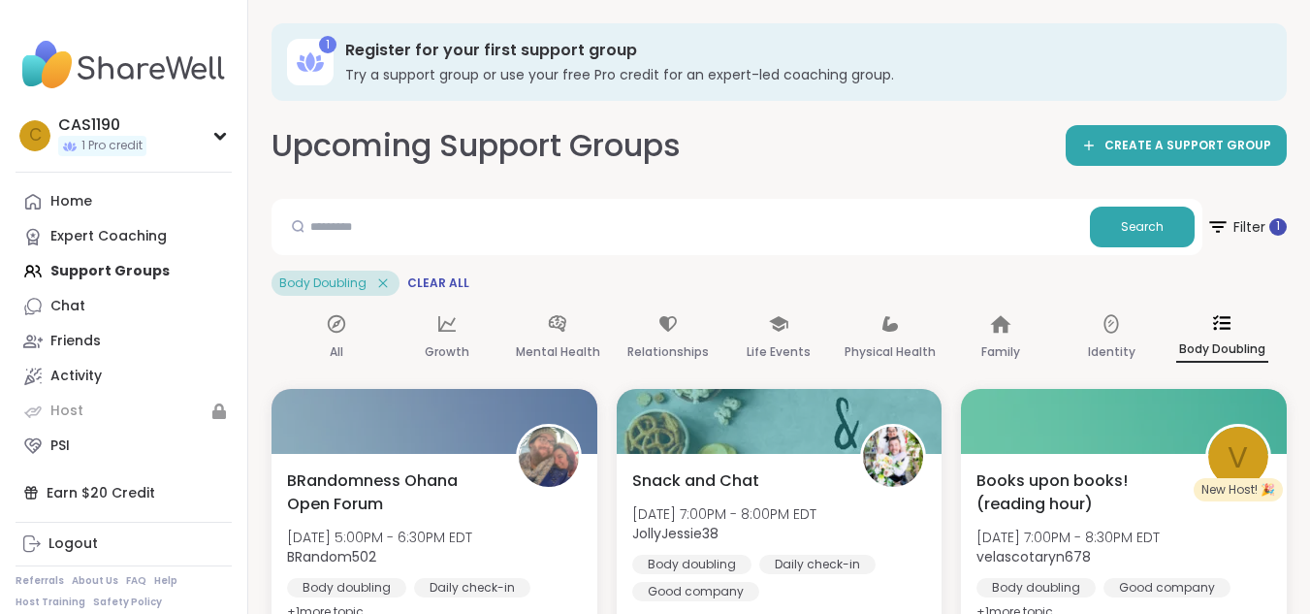
click at [382, 284] on icon at bounding box center [382, 282] width 17 height 17
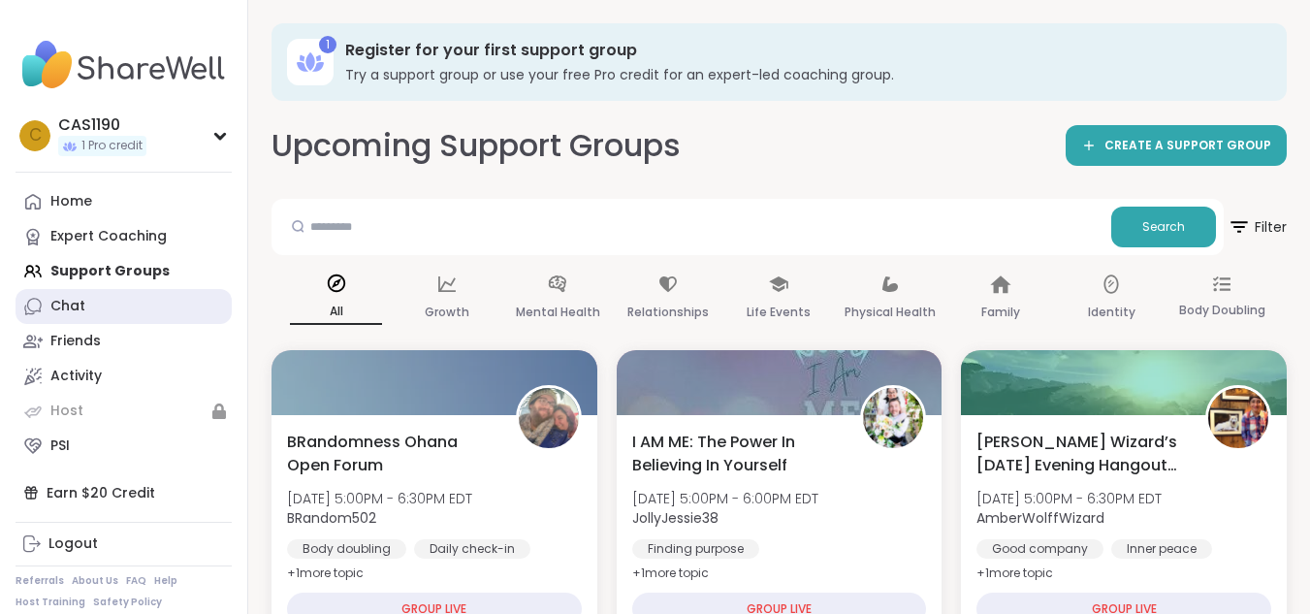
click at [64, 302] on div "Chat" at bounding box center [67, 306] width 35 height 19
